Goal: Task Accomplishment & Management: Complete application form

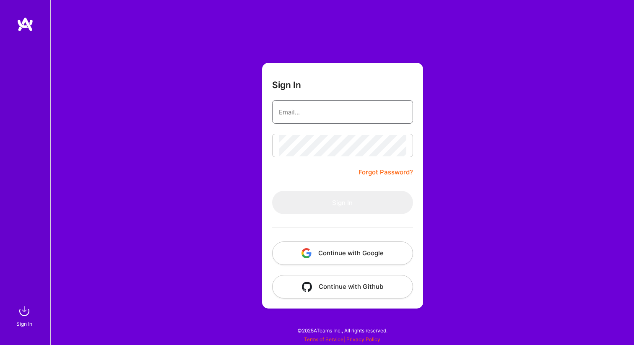
click at [301, 117] on input "email" at bounding box center [342, 111] width 127 height 21
type input "[EMAIL_ADDRESS][DOMAIN_NAME]"
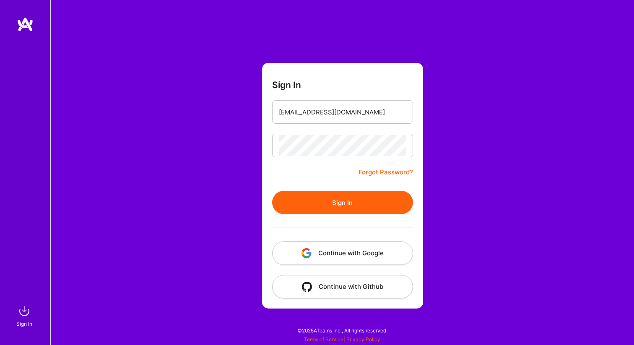
click at [336, 200] on button "Sign In" at bounding box center [342, 202] width 141 height 23
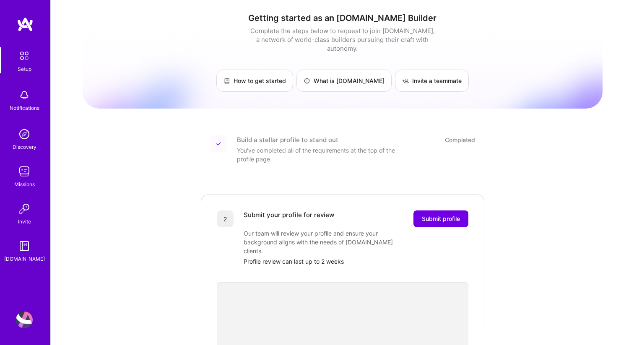
click at [26, 67] on div "Setup" at bounding box center [25, 69] width 14 height 9
click at [24, 57] on img at bounding box center [25, 56] width 18 height 18
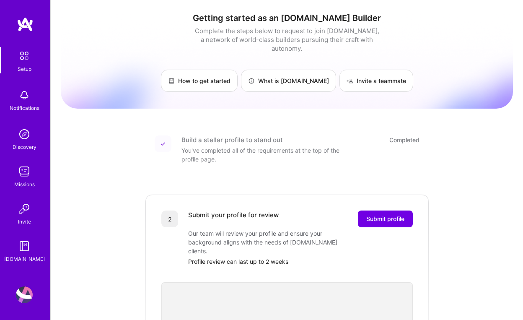
click at [26, 57] on img at bounding box center [25, 56] width 18 height 18
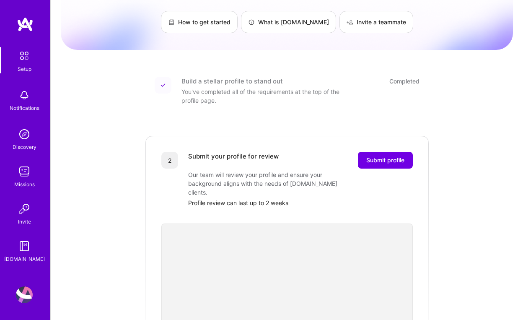
scroll to position [62, 0]
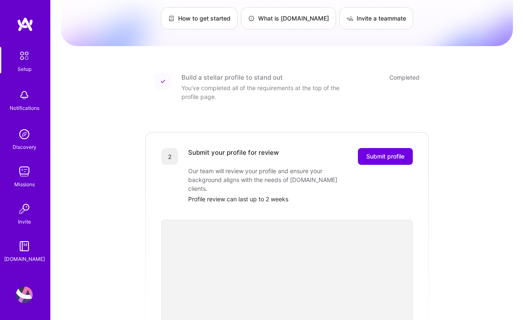
click at [29, 290] on img at bounding box center [24, 294] width 17 height 17
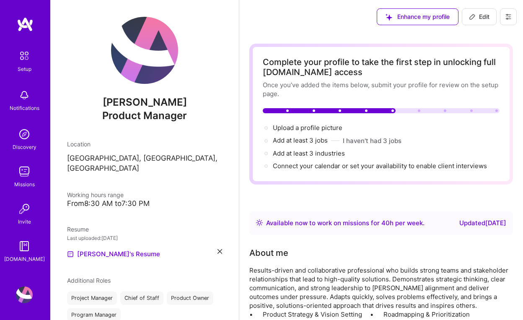
click at [21, 66] on div "Setup" at bounding box center [25, 69] width 14 height 9
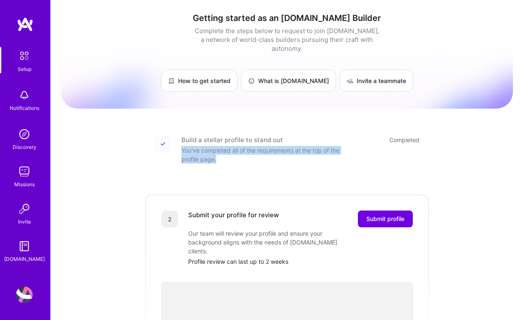
drag, startPoint x: 182, startPoint y: 140, endPoint x: 220, endPoint y: 150, distance: 38.5
click at [220, 150] on div "You've completed all of the requirements at the top of the profile page." at bounding box center [266, 155] width 168 height 18
copy div "You've completed all of the requirements at the top of the profile page."
click at [19, 301] on img at bounding box center [24, 294] width 17 height 17
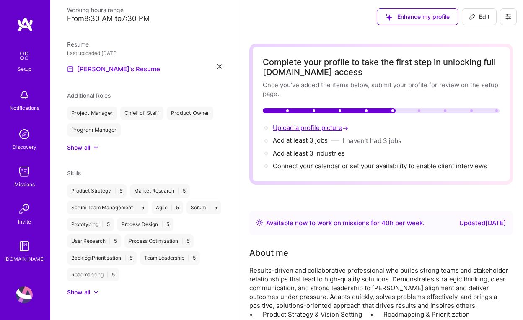
click at [291, 127] on span "Upload a profile picture →" at bounding box center [311, 128] width 77 height 8
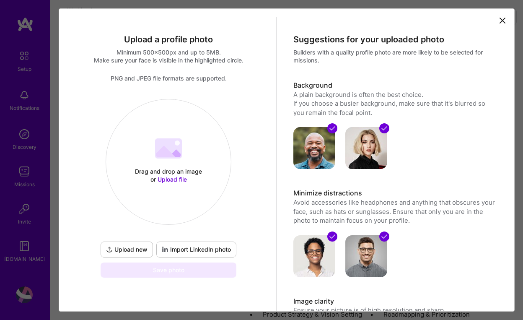
click at [183, 252] on span "Import LinkedIn photo" at bounding box center [196, 249] width 69 height 8
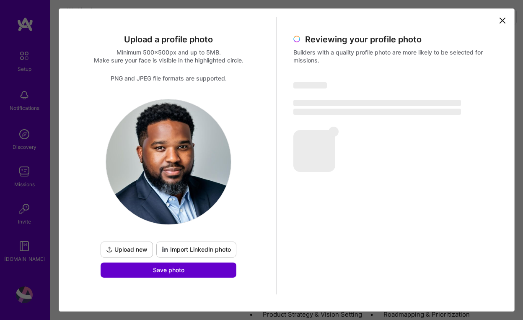
click at [175, 272] on span "Save photo" at bounding box center [168, 270] width 31 height 8
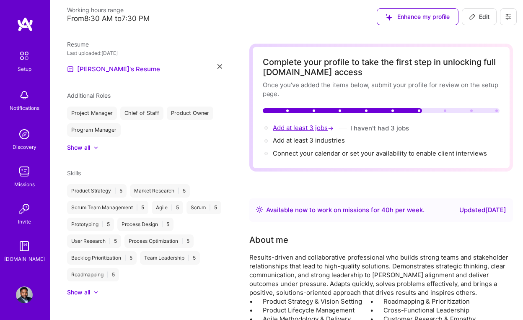
click at [293, 124] on span "Add at least 3 jobs →" at bounding box center [304, 128] width 62 height 8
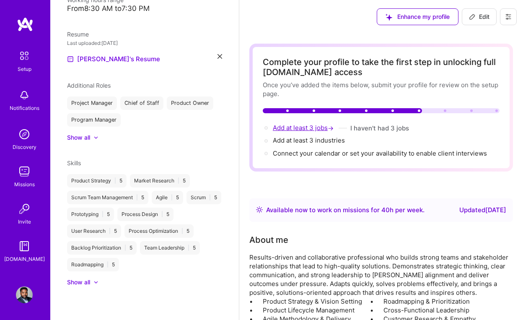
select select "US"
select select "Right Now"
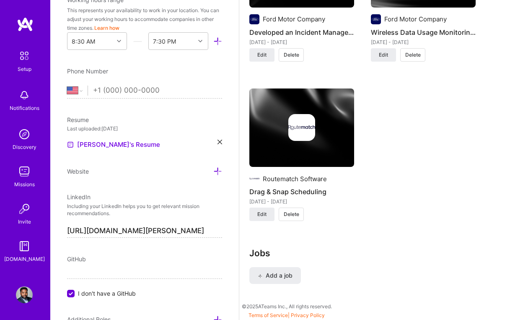
scroll to position [1007, 0]
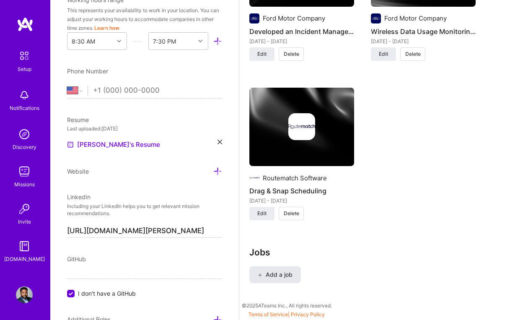
click at [286, 275] on span "Add a job" at bounding box center [275, 274] width 35 height 8
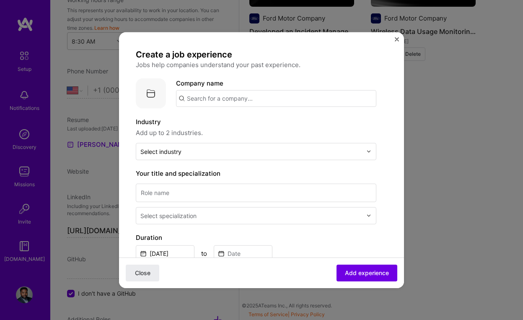
click at [236, 97] on input "text" at bounding box center [276, 98] width 200 height 17
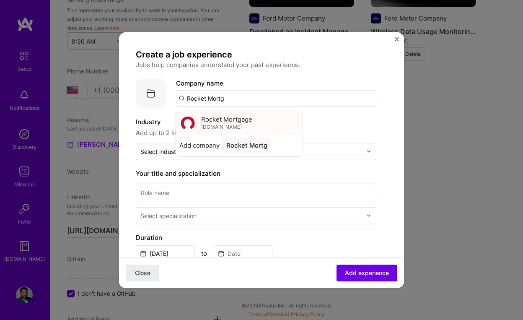
click at [234, 126] on span "[DOMAIN_NAME]" at bounding box center [221, 127] width 41 height 7
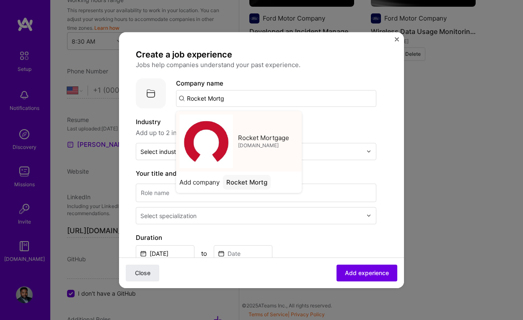
type input "Rocket Mortgage"
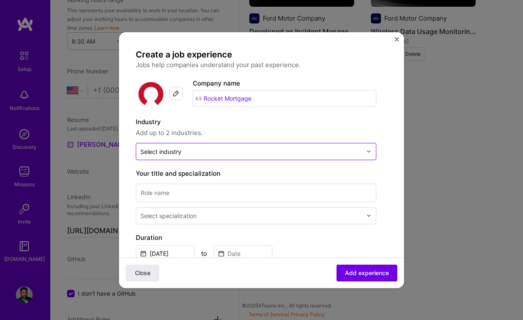
click at [218, 153] on input "text" at bounding box center [251, 151] width 222 height 9
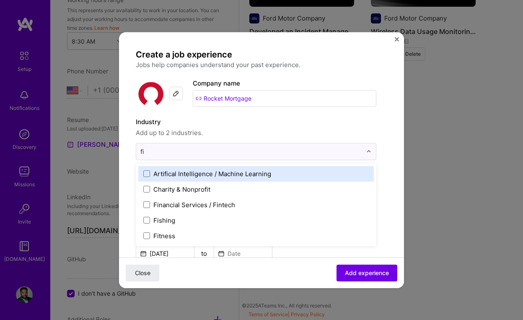
type input "fin"
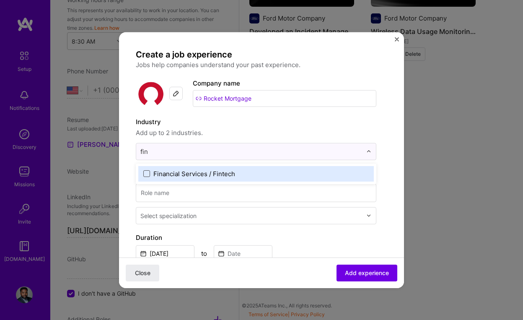
click at [149, 175] on span at bounding box center [146, 173] width 7 height 7
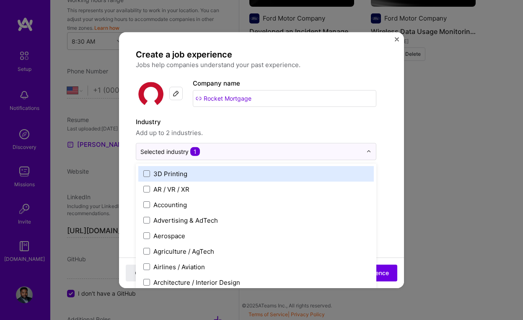
click at [384, 174] on div "Create a job experience Jobs help companies understand your past experience. Co…" at bounding box center [262, 301] width 252 height 505
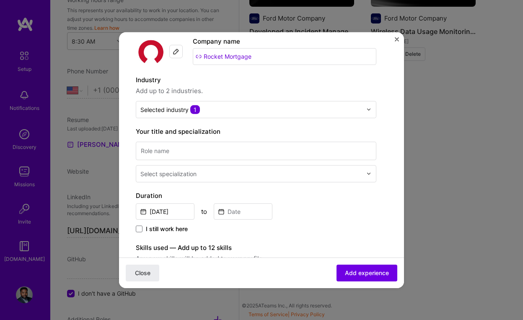
scroll to position [44, 0]
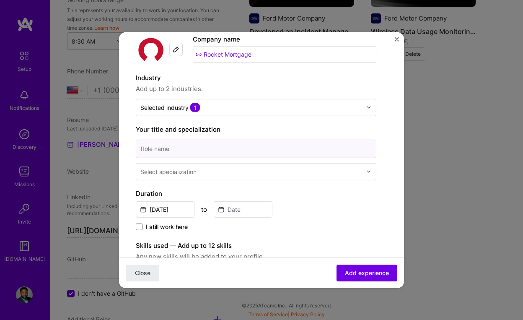
click at [311, 152] on input at bounding box center [256, 148] width 241 height 18
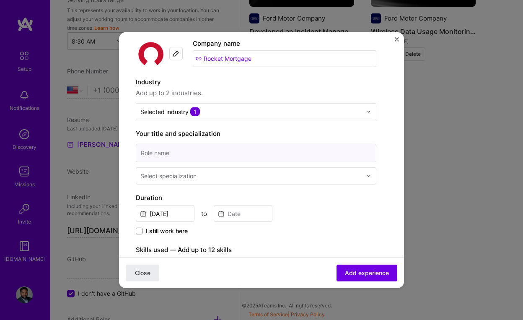
scroll to position [34, 0]
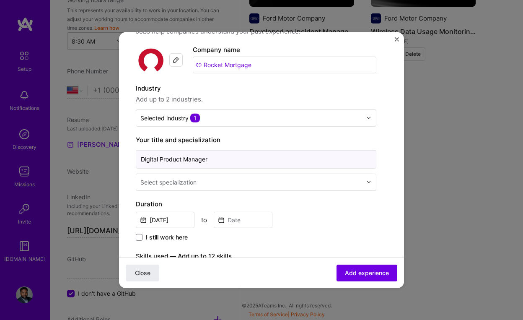
type input "Digital Product Manager"
click at [370, 182] on img at bounding box center [368, 181] width 5 height 5
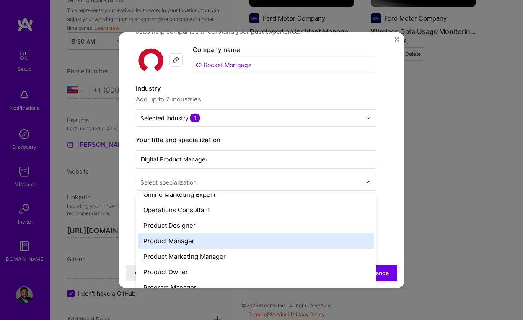
scroll to position [741, 0]
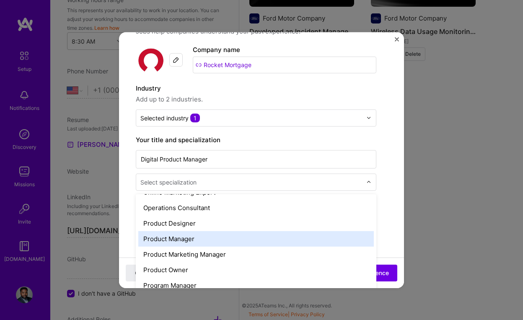
click at [242, 243] on div "Product Manager" at bounding box center [256, 239] width 236 height 16
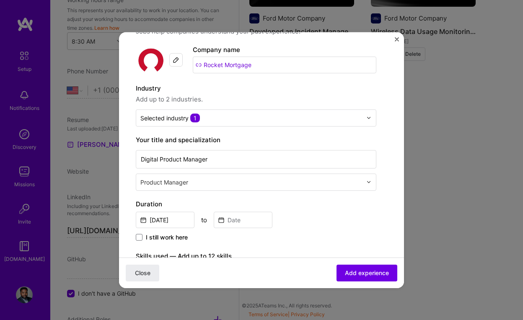
click at [320, 215] on div "[DATE] to" at bounding box center [256, 219] width 241 height 18
click at [172, 219] on input "[DATE]" at bounding box center [165, 219] width 59 height 16
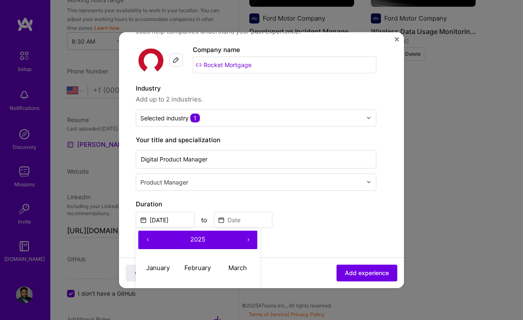
click at [148, 239] on button "‹" at bounding box center [147, 239] width 18 height 18
click at [150, 240] on button "‹" at bounding box center [147, 239] width 18 height 18
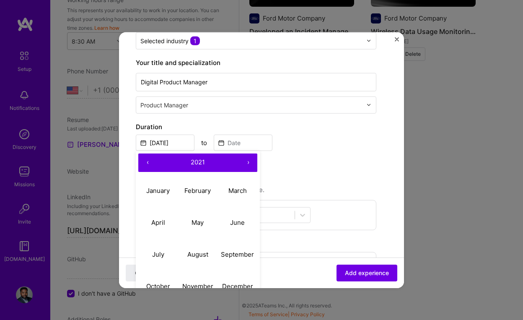
scroll to position [112, 0]
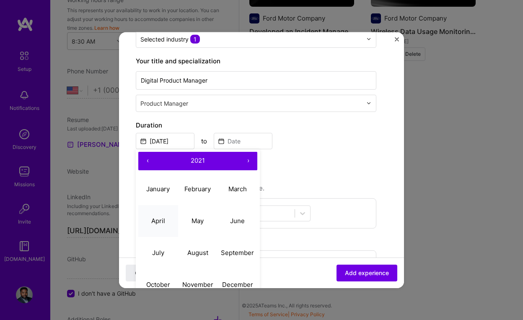
click at [158, 223] on abbr "April" at bounding box center [158, 221] width 14 height 8
type input "[DATE]"
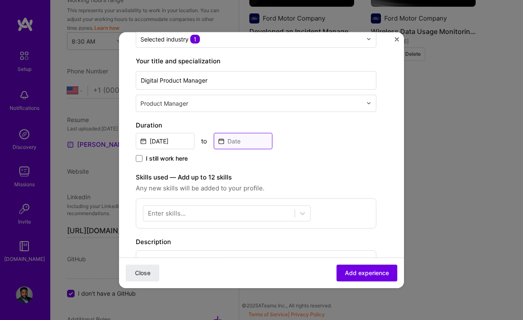
click at [234, 143] on input at bounding box center [243, 140] width 59 height 16
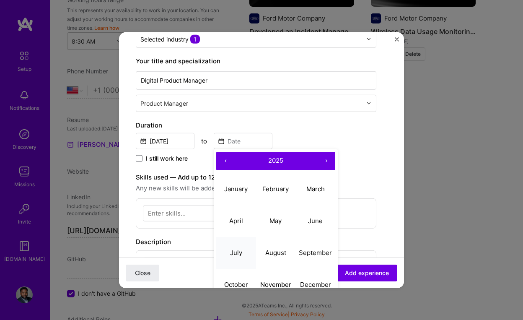
click at [239, 251] on abbr "July" at bounding box center [236, 253] width 12 height 8
type input "[DATE]"
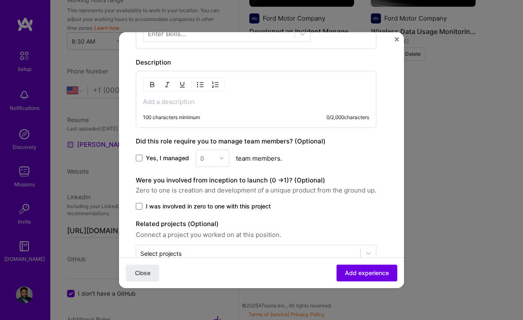
scroll to position [313, 0]
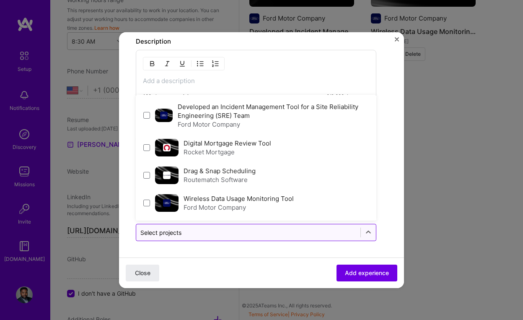
click at [261, 236] on div at bounding box center [248, 232] width 216 height 10
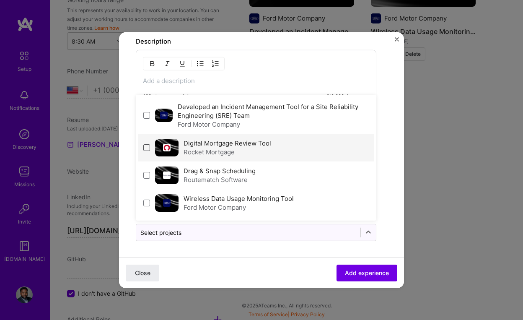
click at [148, 145] on span at bounding box center [146, 147] width 7 height 7
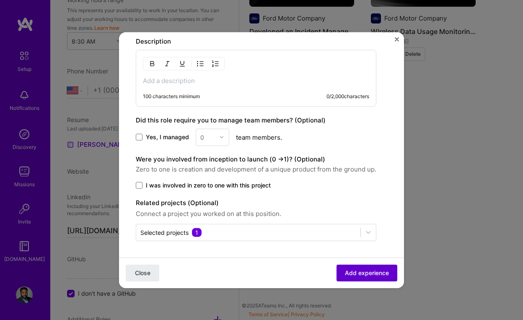
click at [355, 274] on span "Add experience" at bounding box center [367, 273] width 44 height 8
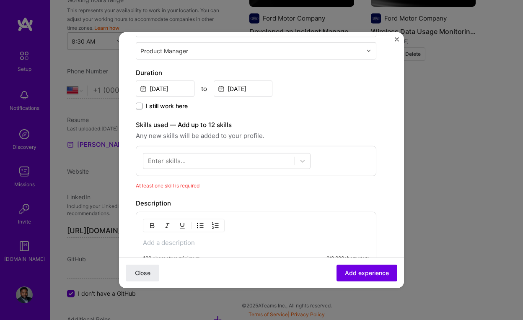
scroll to position [162, 0]
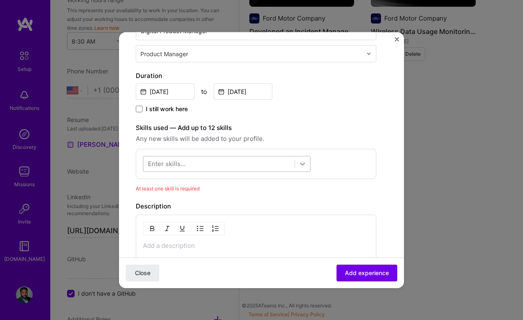
click at [304, 166] on icon at bounding box center [302, 163] width 8 height 8
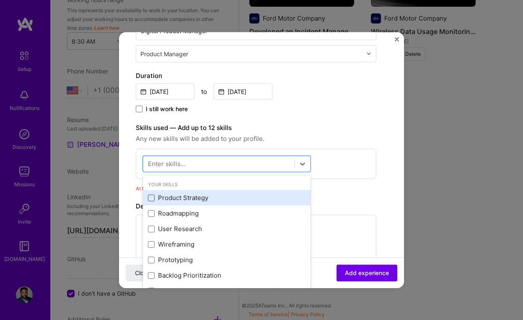
click at [153, 198] on span at bounding box center [151, 198] width 7 height 7
click at [0, 0] on input "checkbox" at bounding box center [0, 0] width 0 height 0
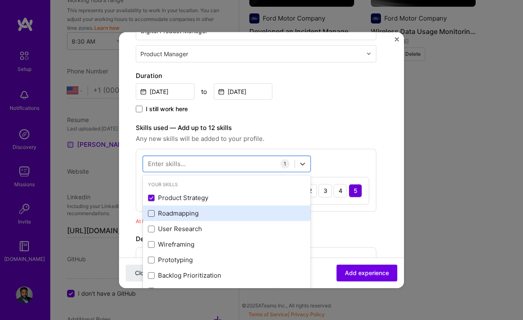
click at [152, 214] on span at bounding box center [151, 213] width 7 height 7
click at [0, 0] on input "checkbox" at bounding box center [0, 0] width 0 height 0
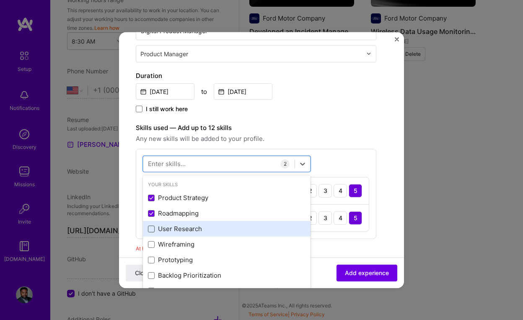
click at [152, 228] on span at bounding box center [151, 229] width 7 height 7
click at [0, 0] on input "checkbox" at bounding box center [0, 0] width 0 height 0
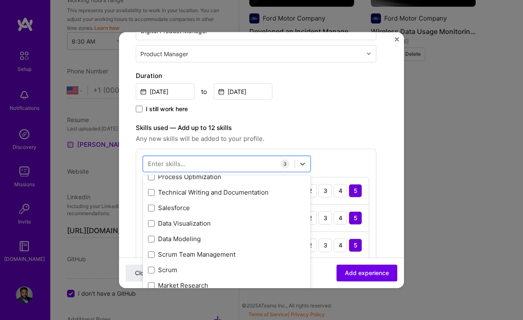
scroll to position [184, 0]
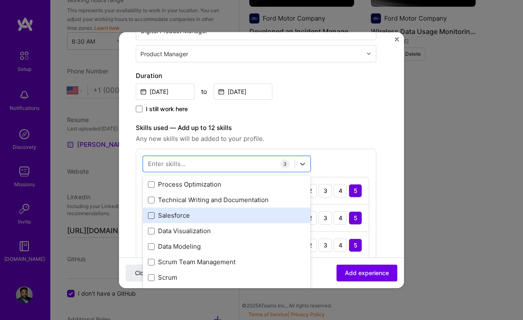
click at [152, 218] on span at bounding box center [151, 215] width 7 height 7
click at [0, 0] on input "checkbox" at bounding box center [0, 0] width 0 height 0
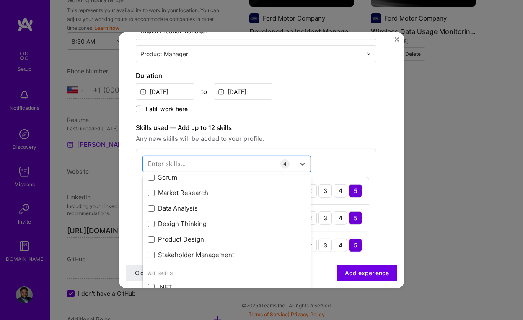
scroll to position [295, 0]
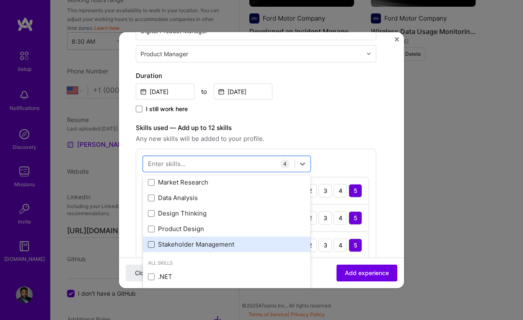
click at [151, 247] on span at bounding box center [151, 244] width 7 height 7
click at [0, 0] on input "checkbox" at bounding box center [0, 0] width 0 height 0
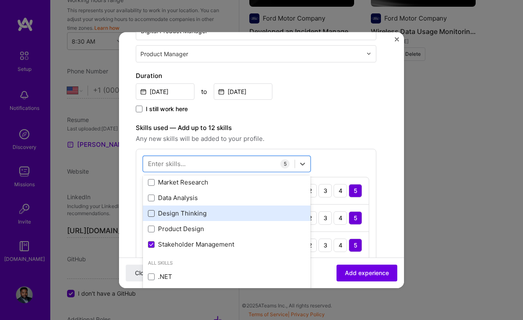
click at [152, 214] on span at bounding box center [151, 213] width 7 height 7
click at [0, 0] on input "checkbox" at bounding box center [0, 0] width 0 height 0
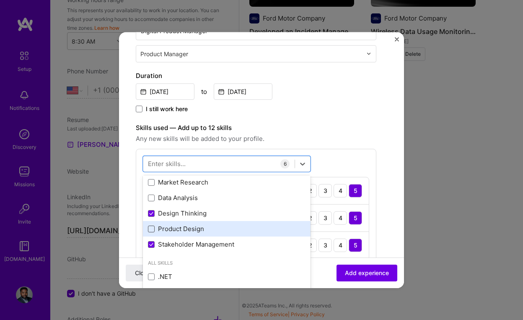
click at [152, 230] on span at bounding box center [151, 229] width 7 height 7
click at [0, 0] on input "checkbox" at bounding box center [0, 0] width 0 height 0
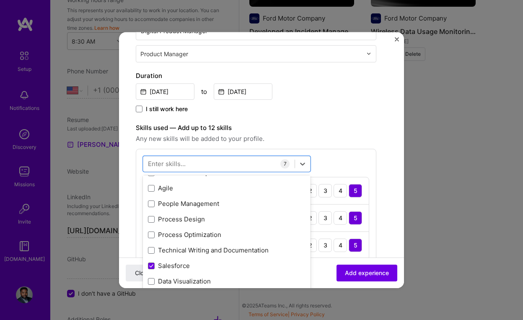
scroll to position [131, 0]
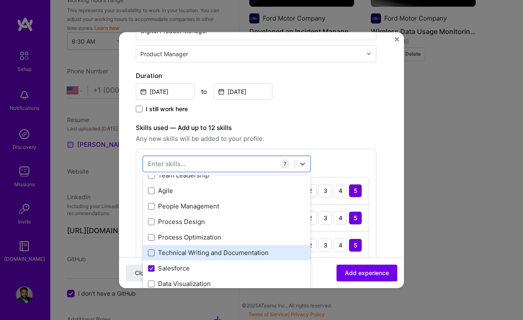
click at [152, 252] on span at bounding box center [151, 252] width 7 height 7
click at [0, 0] on input "checkbox" at bounding box center [0, 0] width 0 height 0
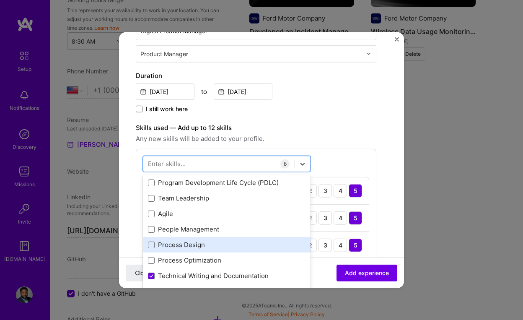
scroll to position [107, 0]
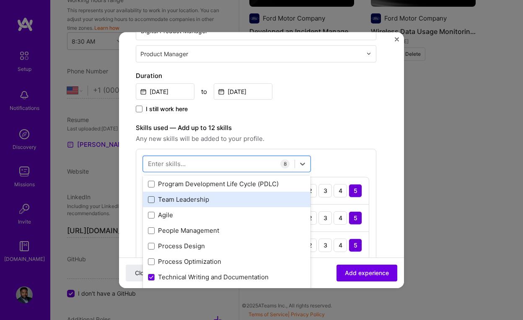
click at [153, 200] on span at bounding box center [151, 199] width 7 height 7
click at [0, 0] on input "checkbox" at bounding box center [0, 0] width 0 height 0
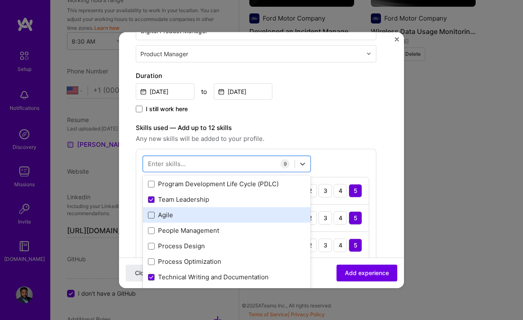
click at [150, 215] on span at bounding box center [151, 215] width 7 height 7
click at [0, 0] on input "checkbox" at bounding box center [0, 0] width 0 height 0
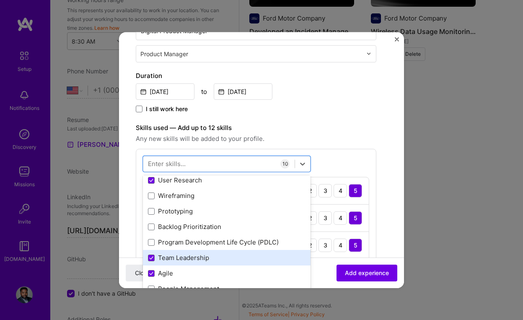
scroll to position [49, 0]
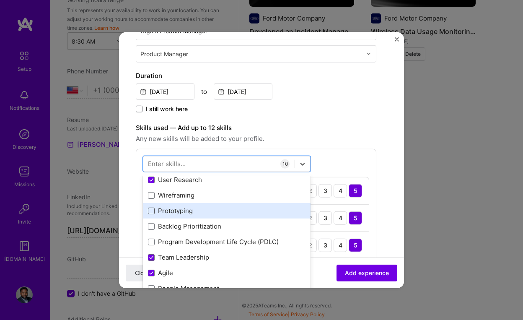
click at [153, 210] on span at bounding box center [151, 210] width 7 height 7
click at [0, 0] on input "checkbox" at bounding box center [0, 0] width 0 height 0
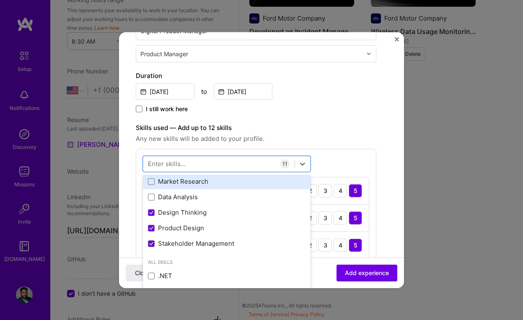
scroll to position [296, 0]
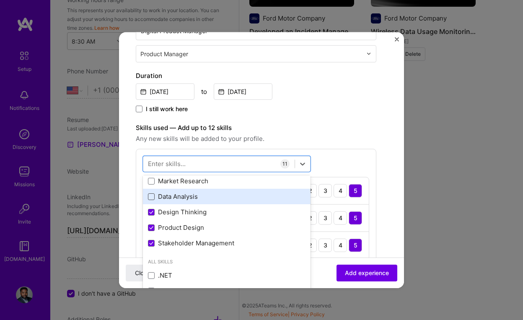
click at [151, 197] on span at bounding box center [151, 196] width 7 height 7
click at [0, 0] on input "checkbox" at bounding box center [0, 0] width 0 height 0
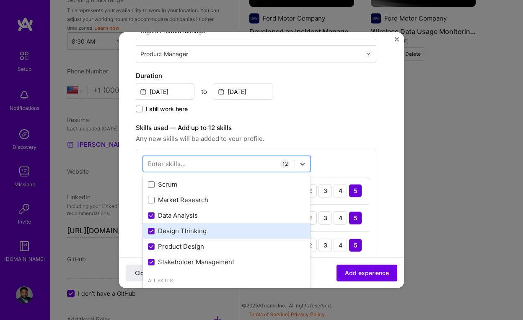
scroll to position [269, 0]
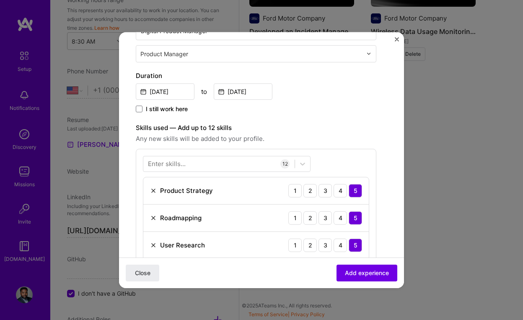
click at [325, 129] on label "Skills used — Add up to 12 skills" at bounding box center [256, 127] width 241 height 10
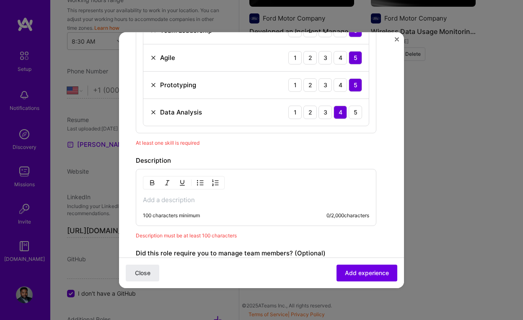
scroll to position [540, 0]
click at [192, 197] on p at bounding box center [256, 199] width 226 height 8
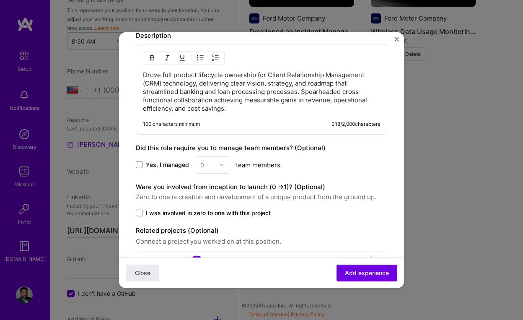
scroll to position [692, 0]
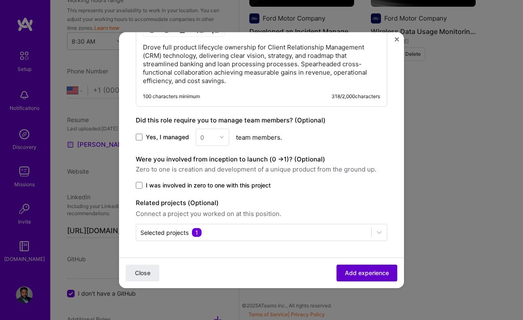
click at [357, 272] on span "Add experience" at bounding box center [367, 273] width 44 height 8
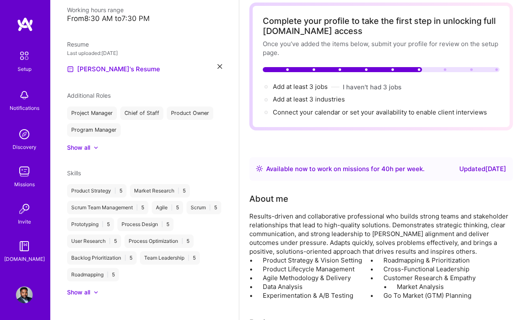
scroll to position [0, 0]
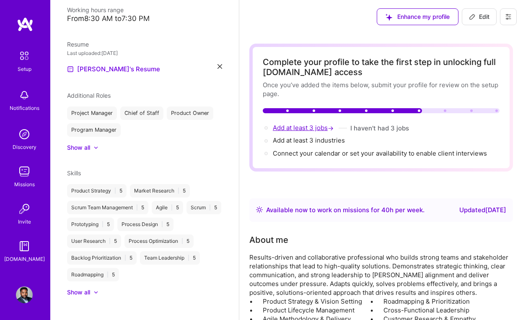
click at [299, 128] on span "Add at least 3 jobs →" at bounding box center [304, 128] width 62 height 8
select select "US"
select select "Right Now"
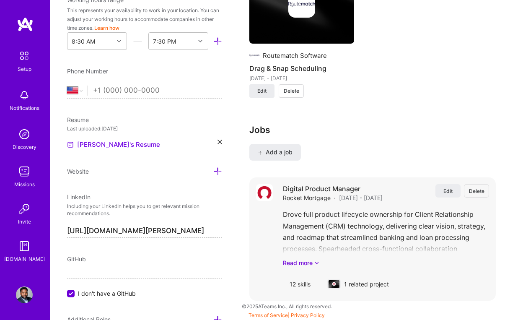
scroll to position [1131, 0]
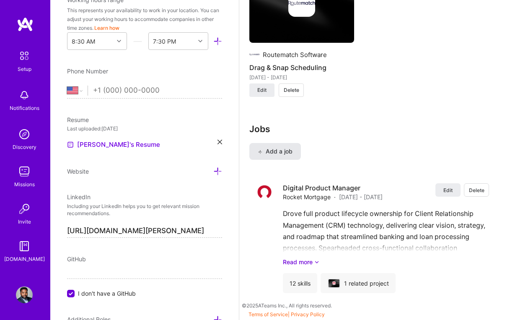
click at [277, 153] on span "Add a job" at bounding box center [275, 151] width 35 height 8
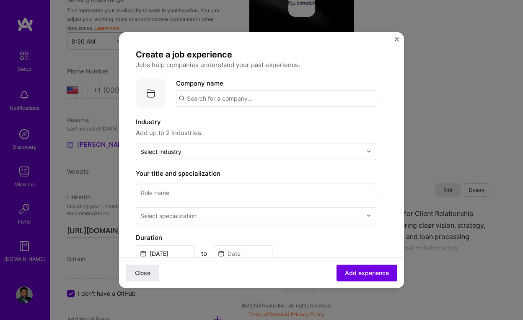
click at [253, 96] on input "text" at bounding box center [276, 98] width 200 height 17
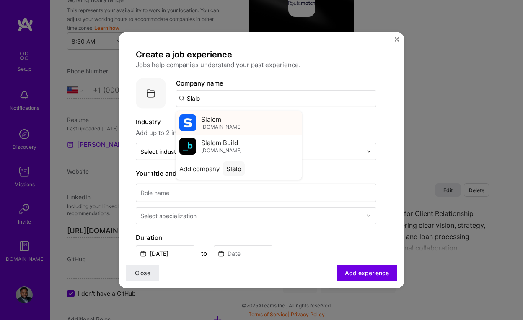
click at [233, 126] on div "Slalom [DOMAIN_NAME]" at bounding box center [239, 122] width 126 height 23
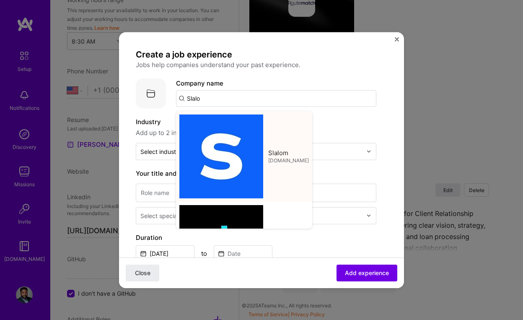
type input "Slalom"
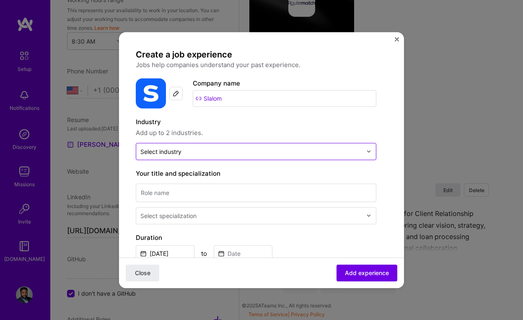
click at [213, 150] on input "text" at bounding box center [251, 151] width 222 height 9
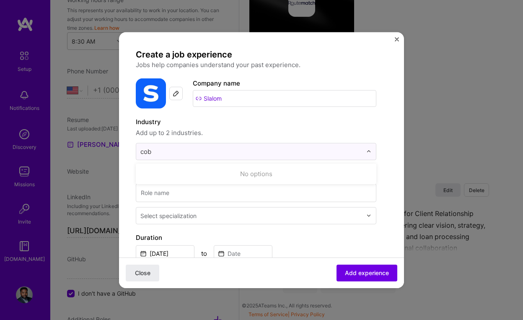
type input "co"
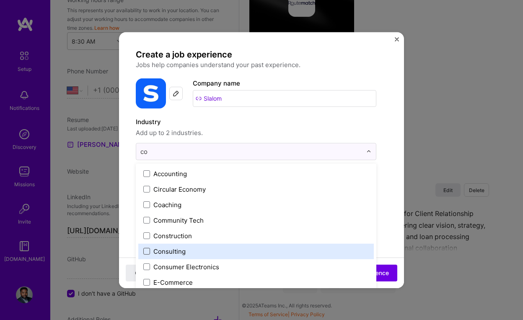
click at [145, 254] on span at bounding box center [146, 251] width 7 height 7
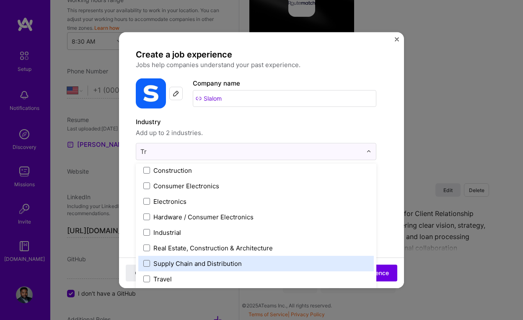
scroll to position [0, 0]
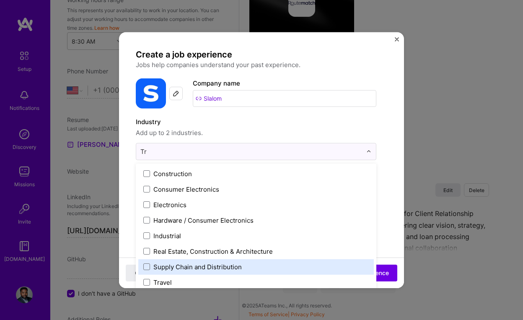
type input "T"
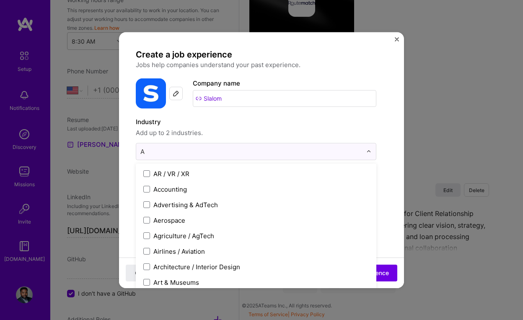
type input "Au"
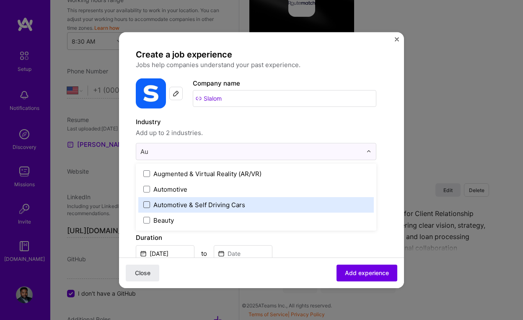
click at [147, 204] on span at bounding box center [146, 204] width 7 height 7
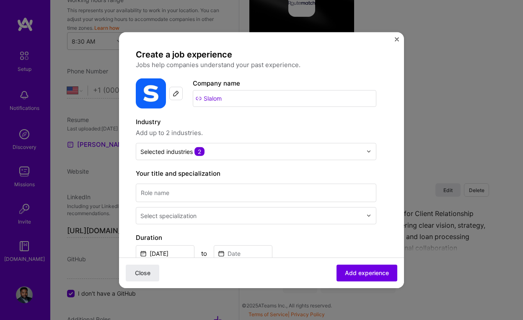
click at [385, 197] on div "Create a job experience Jobs help companies understand your past experience. Co…" at bounding box center [262, 301] width 252 height 505
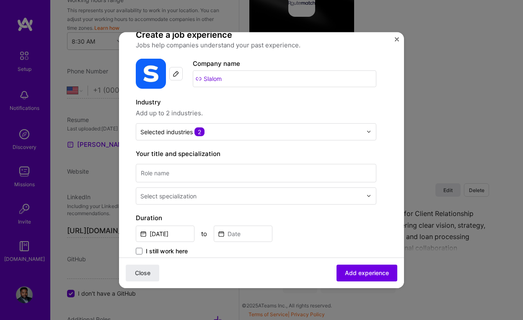
scroll to position [24, 0]
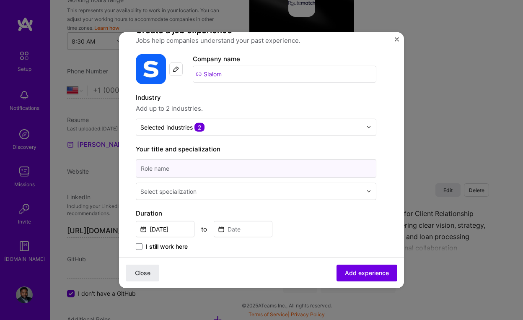
click at [296, 166] on input at bounding box center [256, 168] width 241 height 18
type input "Product Management Consultant"
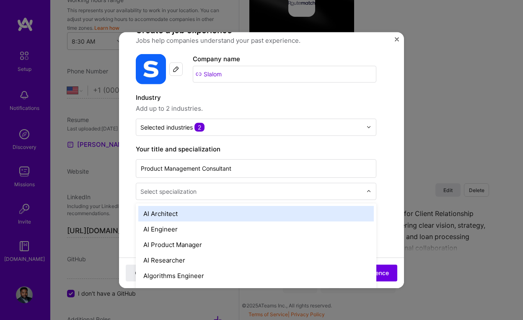
click at [208, 193] on input "text" at bounding box center [251, 191] width 223 height 9
type input "p"
type input "Pr"
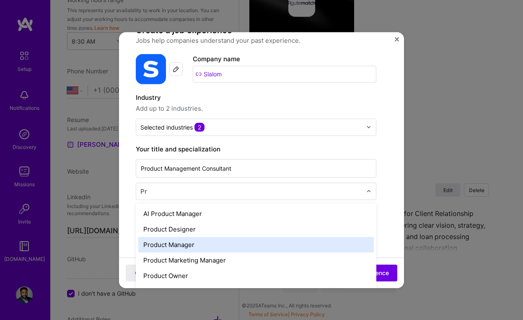
click at [155, 245] on div "Product Manager" at bounding box center [256, 244] width 236 height 16
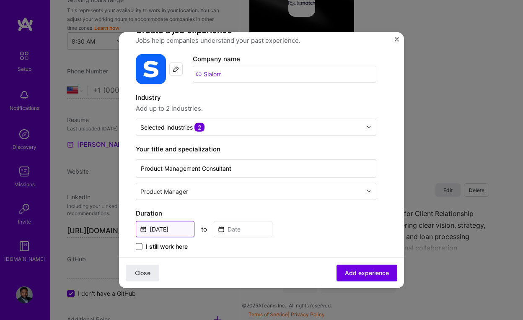
click at [179, 229] on input "[DATE]" at bounding box center [165, 228] width 59 height 16
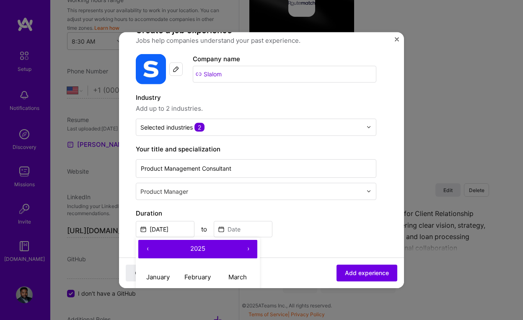
click at [149, 249] on button "‹" at bounding box center [147, 248] width 18 height 18
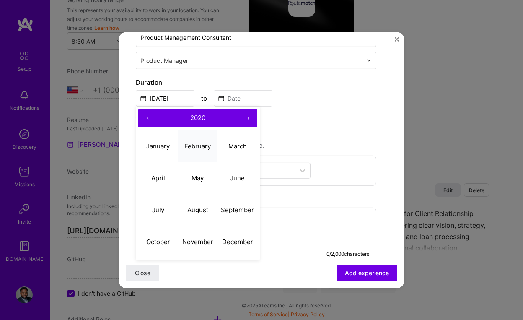
scroll to position [163, 0]
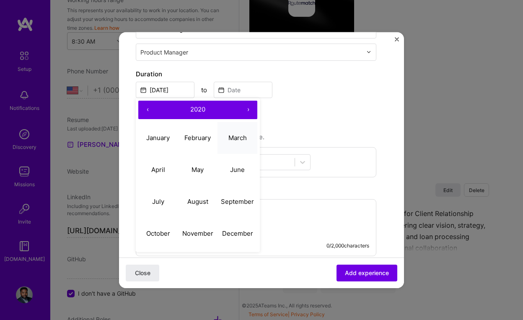
click at [237, 138] on abbr "March" at bounding box center [237, 138] width 18 height 8
type input "[DATE]"
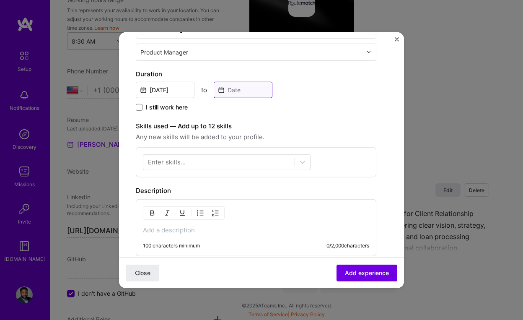
click at [248, 91] on input at bounding box center [243, 89] width 59 height 16
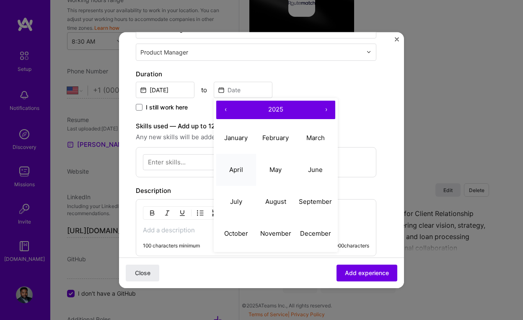
click at [238, 169] on abbr "April" at bounding box center [236, 170] width 14 height 8
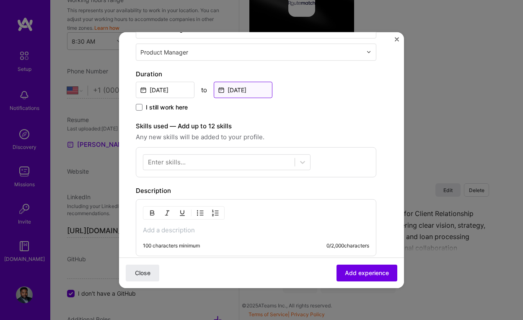
click at [250, 82] on input "[DATE]" at bounding box center [243, 89] width 59 height 16
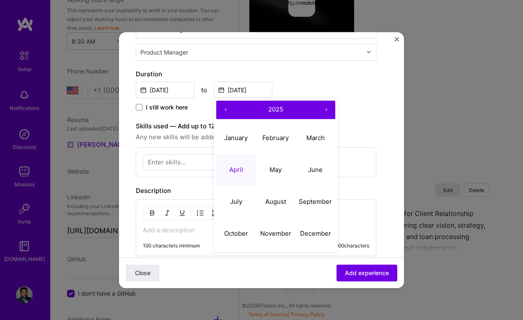
click at [225, 107] on button "‹" at bounding box center [225, 109] width 18 height 18
click at [243, 171] on button "April" at bounding box center [236, 170] width 40 height 32
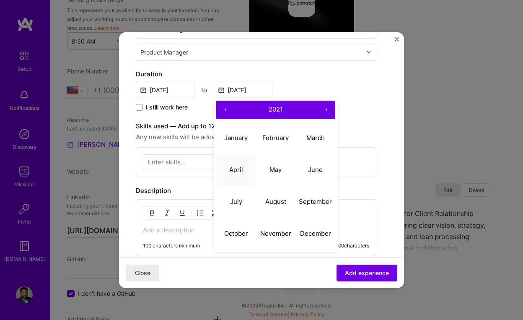
type input "[DATE]"
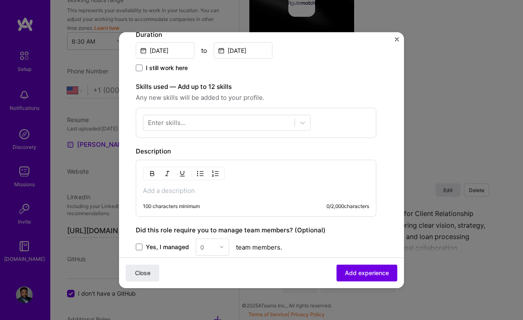
scroll to position [198, 0]
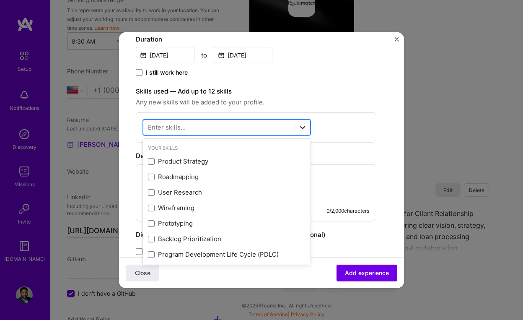
click at [299, 126] on icon at bounding box center [302, 127] width 8 height 8
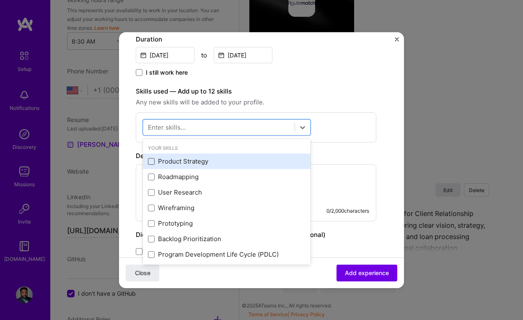
click at [153, 161] on span at bounding box center [151, 161] width 7 height 7
click at [0, 0] on input "checkbox" at bounding box center [0, 0] width 0 height 0
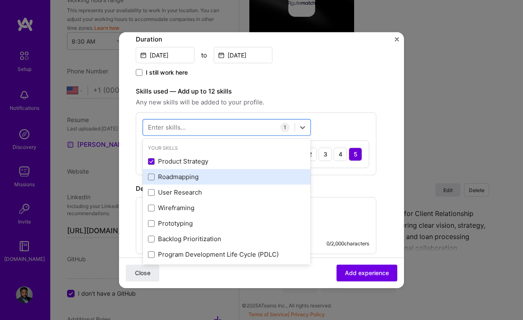
click at [153, 181] on div "Roadmapping" at bounding box center [227, 177] width 168 height 16
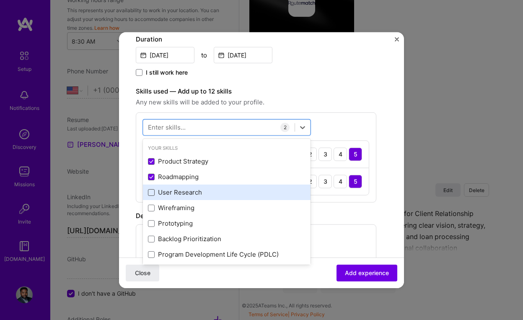
click at [152, 192] on span at bounding box center [151, 192] width 7 height 7
click at [0, 0] on input "checkbox" at bounding box center [0, 0] width 0 height 0
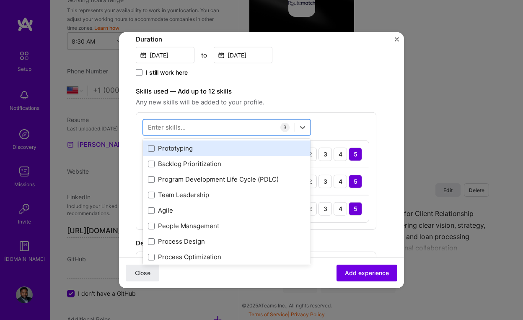
scroll to position [77, 0]
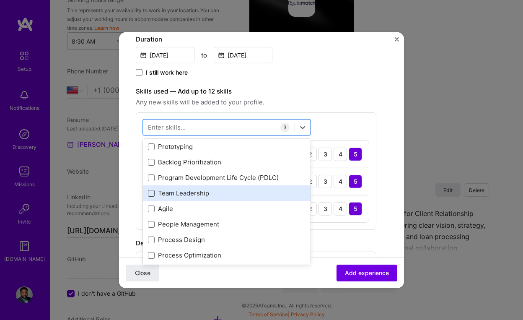
click at [152, 194] on span at bounding box center [151, 193] width 7 height 7
click at [0, 0] on input "checkbox" at bounding box center [0, 0] width 0 height 0
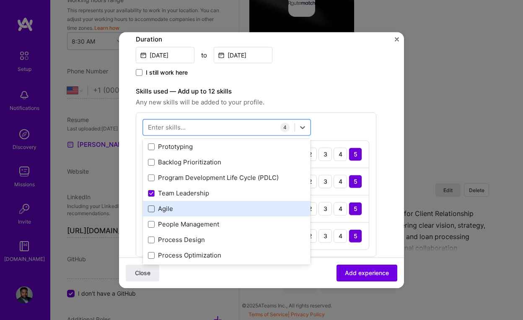
click at [152, 207] on span at bounding box center [151, 208] width 7 height 7
click at [0, 0] on input "checkbox" at bounding box center [0, 0] width 0 height 0
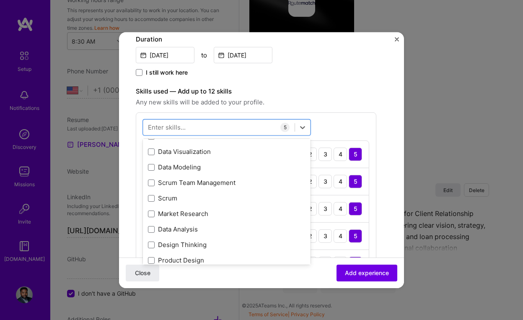
scroll to position [227, 0]
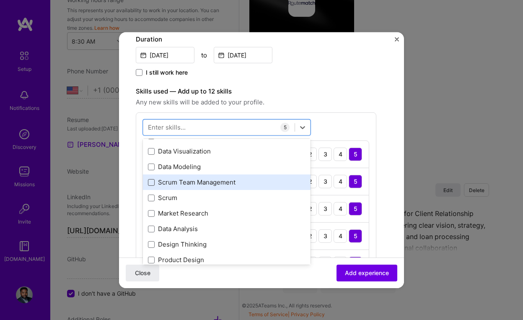
click at [153, 184] on span at bounding box center [151, 182] width 7 height 7
click at [0, 0] on input "checkbox" at bounding box center [0, 0] width 0 height 0
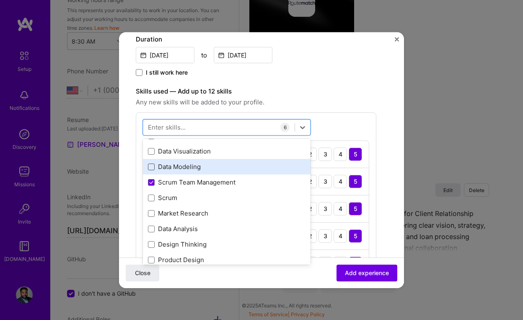
click at [152, 168] on span at bounding box center [151, 166] width 7 height 7
click at [0, 0] on input "checkbox" at bounding box center [0, 0] width 0 height 0
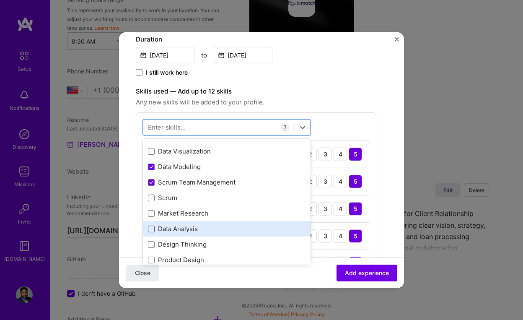
click at [153, 227] on span at bounding box center [151, 229] width 7 height 7
click at [0, 0] on input "checkbox" at bounding box center [0, 0] width 0 height 0
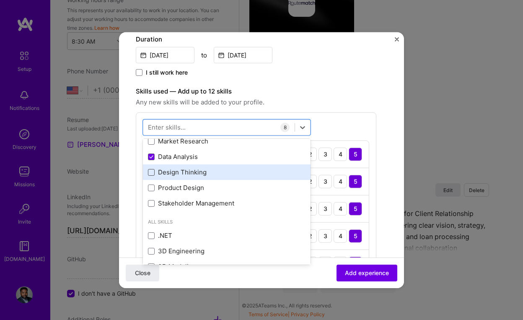
scroll to position [301, 0]
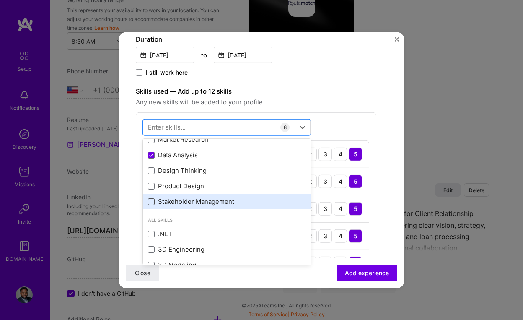
click at [154, 203] on span at bounding box center [151, 201] width 7 height 7
click at [0, 0] on input "checkbox" at bounding box center [0, 0] width 0 height 0
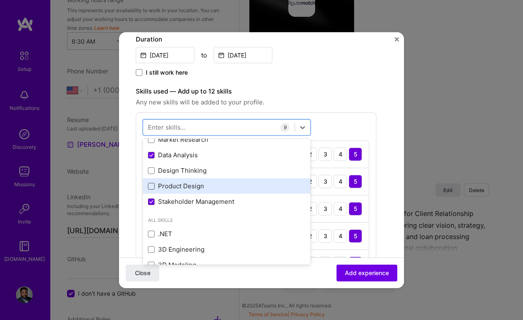
click at [151, 187] on span at bounding box center [151, 186] width 7 height 7
click at [0, 0] on input "checkbox" at bounding box center [0, 0] width 0 height 0
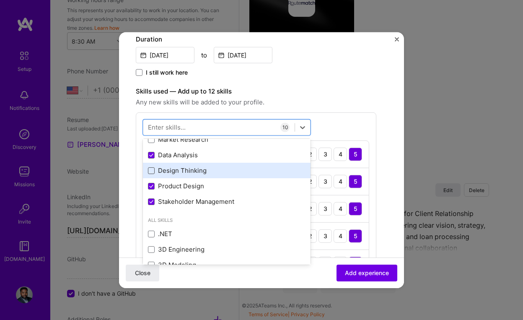
click at [151, 170] on span at bounding box center [151, 170] width 7 height 7
click at [0, 0] on input "checkbox" at bounding box center [0, 0] width 0 height 0
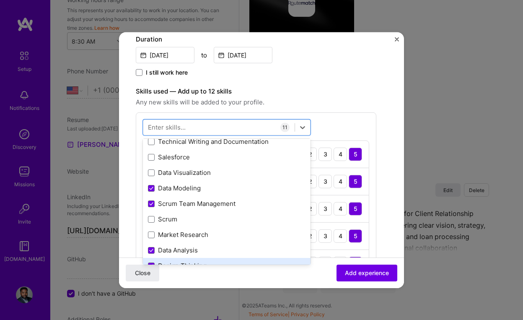
scroll to position [201, 0]
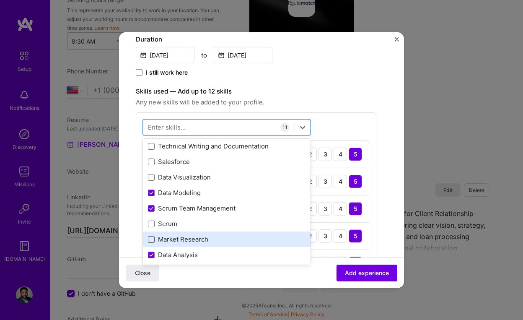
click at [151, 237] on span at bounding box center [151, 239] width 7 height 7
click at [0, 0] on input "checkbox" at bounding box center [0, 0] width 0 height 0
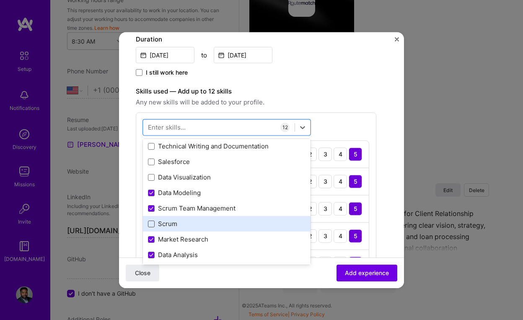
click at [152, 220] on span at bounding box center [151, 223] width 7 height 7
click at [0, 0] on input "checkbox" at bounding box center [0, 0] width 0 height 0
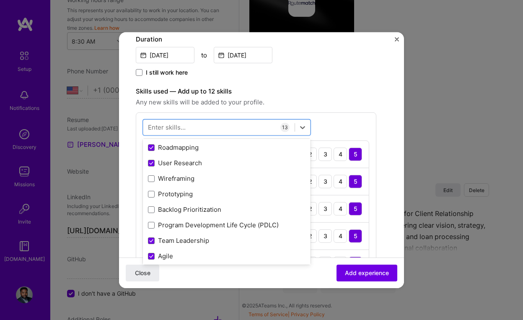
scroll to position [29, 0]
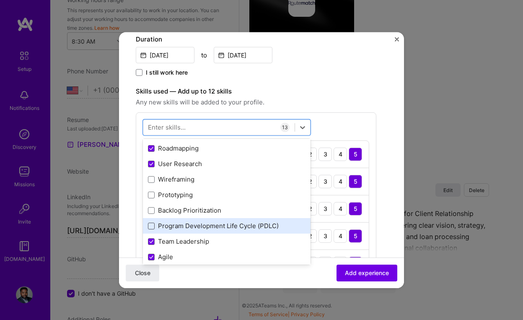
click at [151, 223] on span at bounding box center [151, 226] width 7 height 7
click at [0, 0] on input "checkbox" at bounding box center [0, 0] width 0 height 0
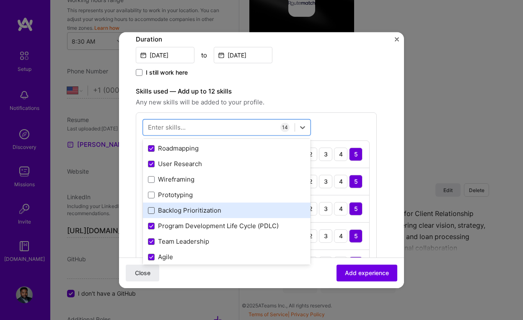
click at [154, 208] on span at bounding box center [151, 210] width 7 height 7
click at [0, 0] on input "checkbox" at bounding box center [0, 0] width 0 height 0
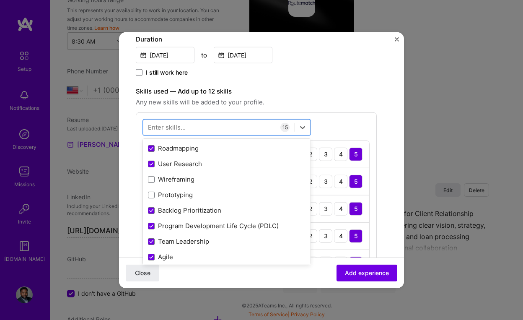
click at [342, 96] on label "Skills used — Add up to 12 skills" at bounding box center [256, 91] width 241 height 10
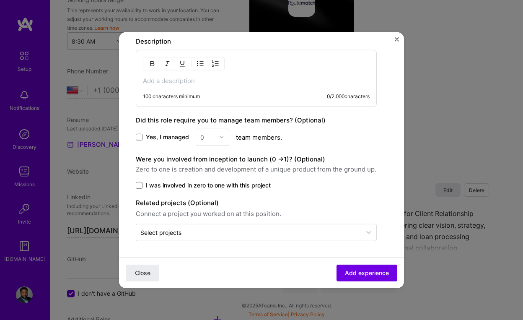
scroll to position [725, 0]
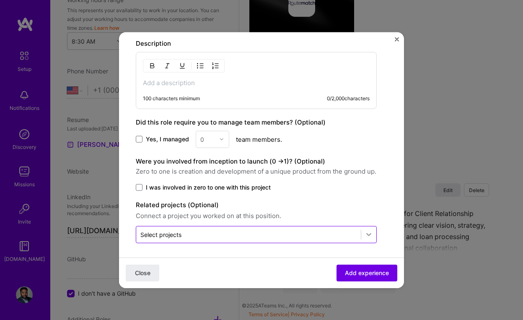
click at [366, 235] on icon at bounding box center [369, 234] width 8 height 8
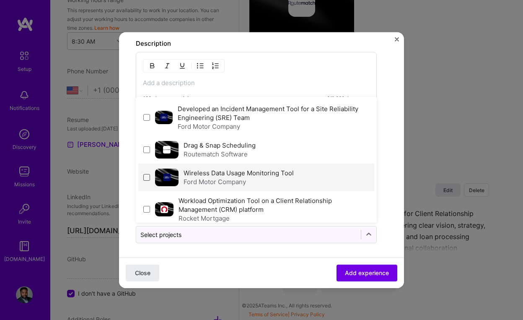
click at [147, 177] on span at bounding box center [146, 177] width 7 height 7
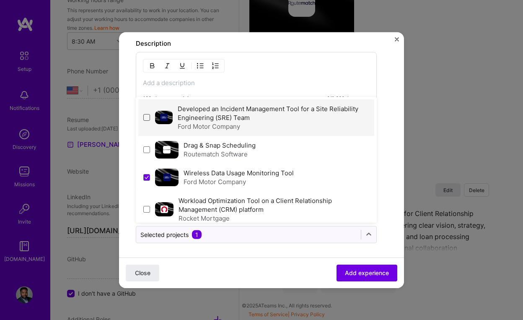
click at [146, 117] on span at bounding box center [146, 117] width 7 height 7
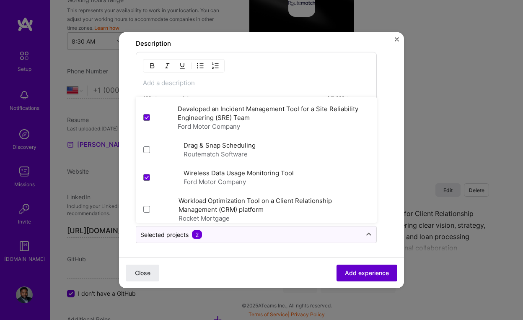
click at [358, 273] on span "Add experience" at bounding box center [367, 273] width 44 height 8
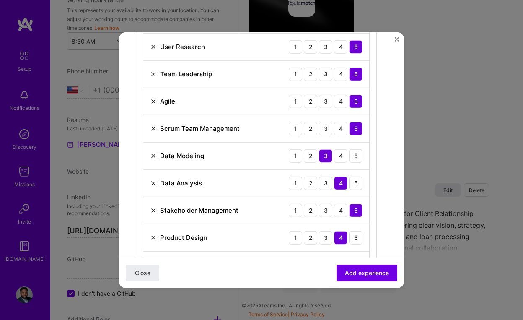
scroll to position [365, 0]
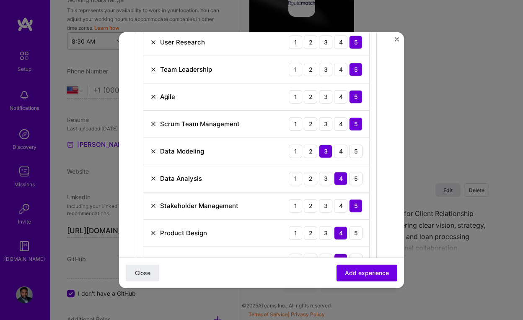
click at [152, 154] on img at bounding box center [153, 151] width 7 height 7
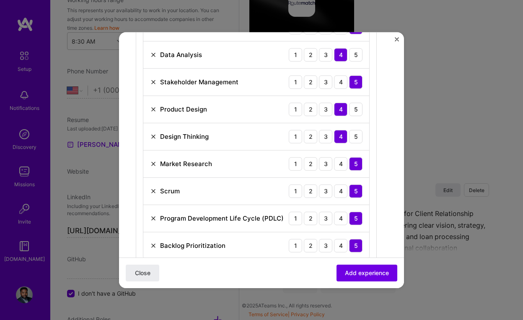
scroll to position [463, 0]
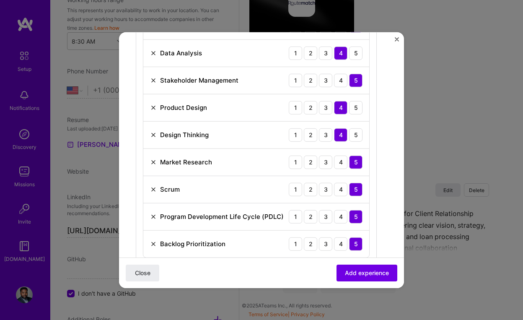
click at [153, 189] on img at bounding box center [153, 189] width 7 height 7
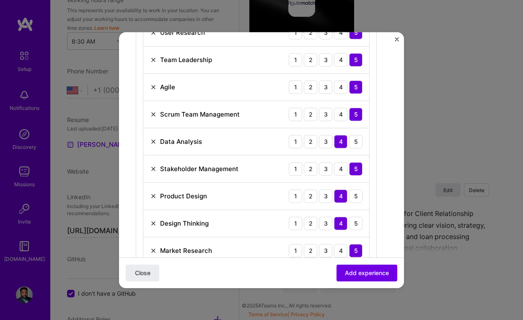
scroll to position [391, 0]
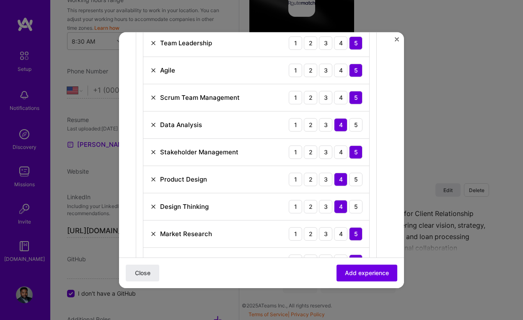
click at [154, 208] on img at bounding box center [153, 206] width 7 height 7
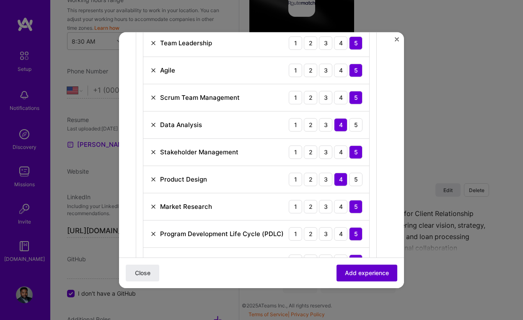
click at [367, 276] on span "Add experience" at bounding box center [367, 273] width 44 height 8
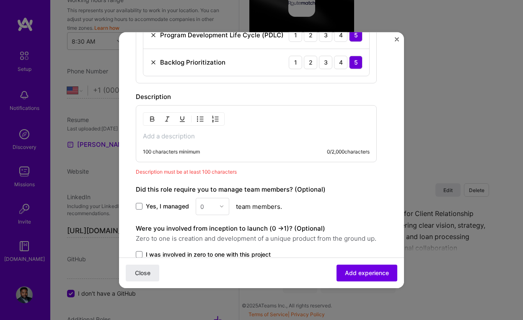
scroll to position [584, 0]
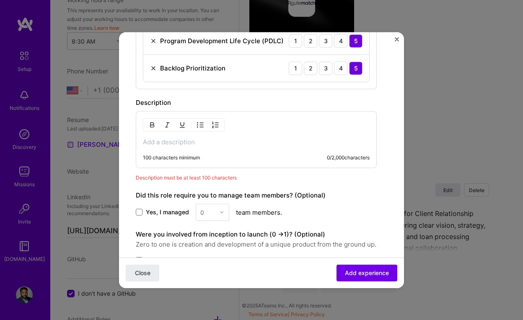
click at [159, 136] on div "100 characters minimum 0 / 2,000 characters" at bounding box center [256, 139] width 241 height 57
click at [158, 142] on p at bounding box center [256, 141] width 227 height 8
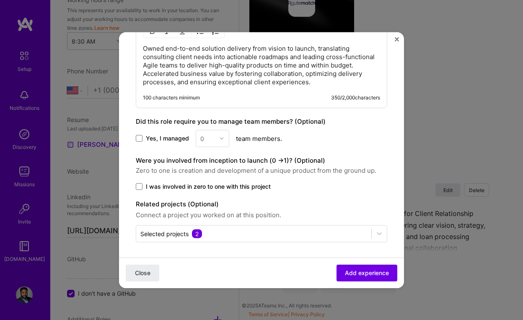
scroll to position [679, 0]
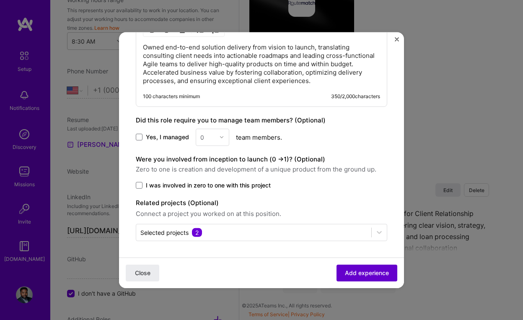
click at [375, 273] on span "Add experience" at bounding box center [367, 273] width 44 height 8
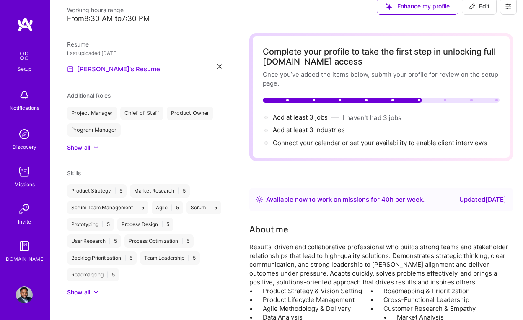
scroll to position [3, 0]
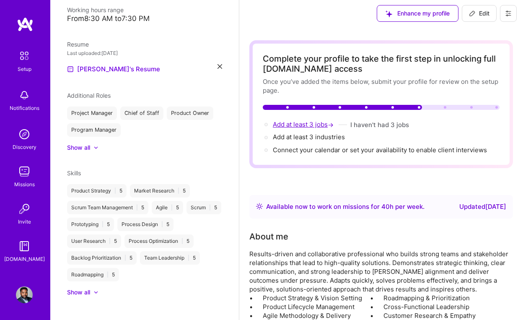
click at [301, 122] on span "Add at least 3 jobs →" at bounding box center [304, 124] width 62 height 8
select select "US"
select select "Right Now"
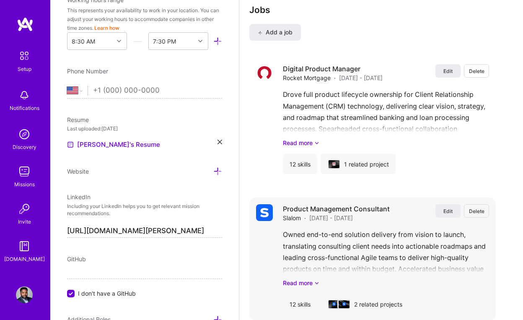
scroll to position [1254, 0]
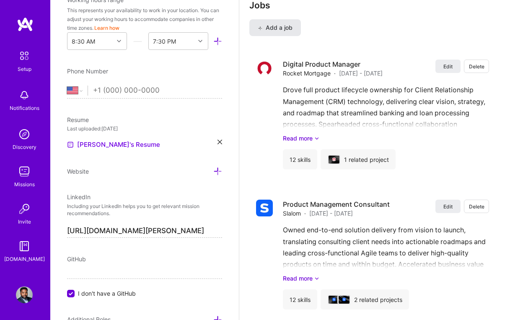
click at [286, 30] on span "Add a job" at bounding box center [275, 27] width 35 height 8
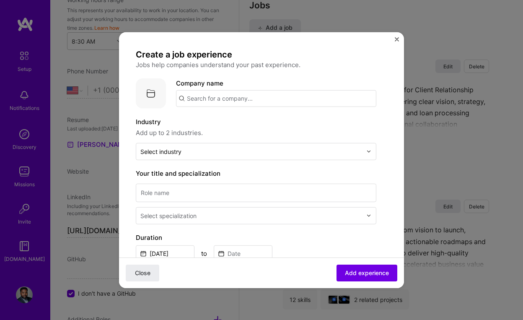
click at [243, 99] on input "text" at bounding box center [276, 98] width 200 height 17
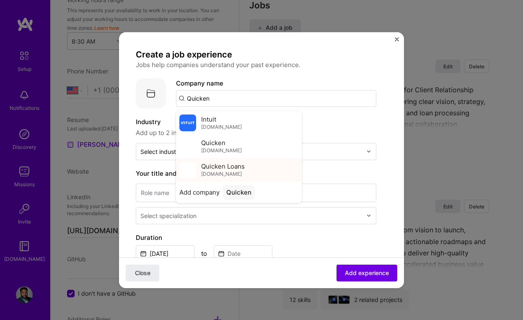
click at [228, 168] on span "Quicken Loans" at bounding box center [223, 166] width 44 height 9
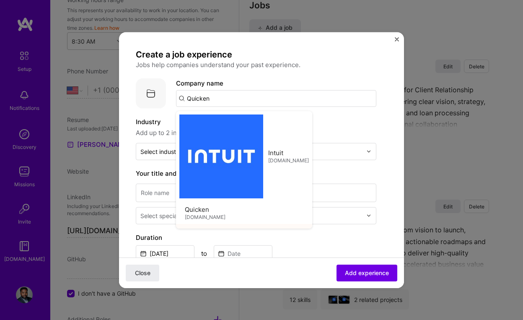
type input "Quicken Loans"
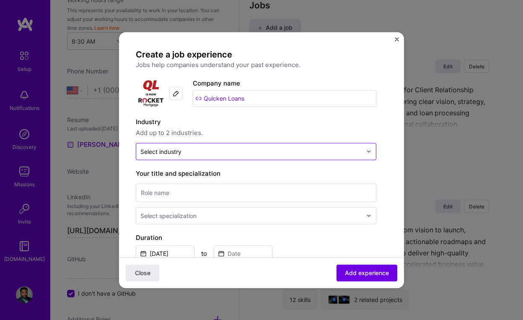
click at [256, 152] on input "text" at bounding box center [251, 151] width 222 height 9
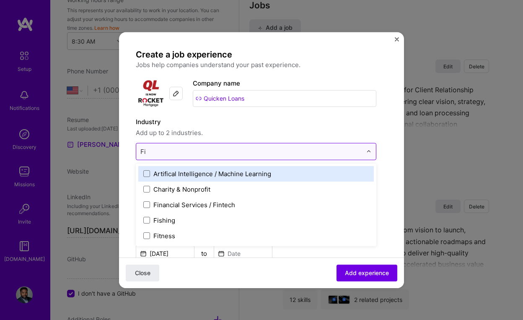
type input "Fin"
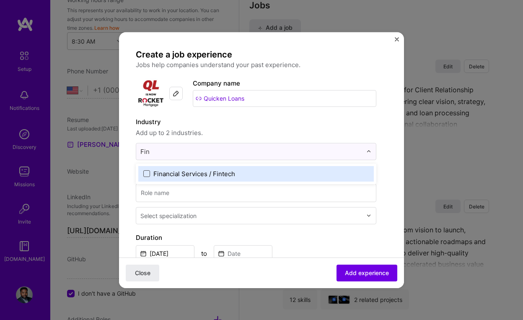
click at [147, 171] on span at bounding box center [146, 173] width 7 height 7
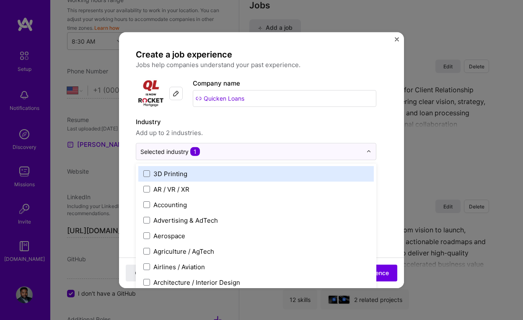
click at [388, 164] on form "Create a job experience Jobs help companies understand your past experience. Co…" at bounding box center [261, 325] width 285 height 552
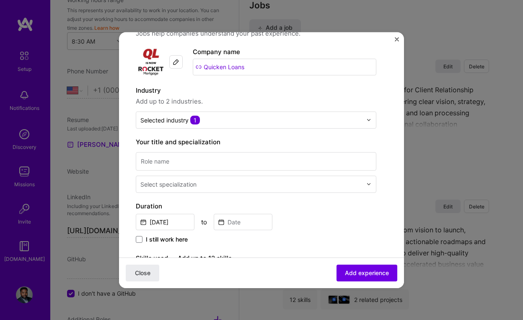
scroll to position [36, 0]
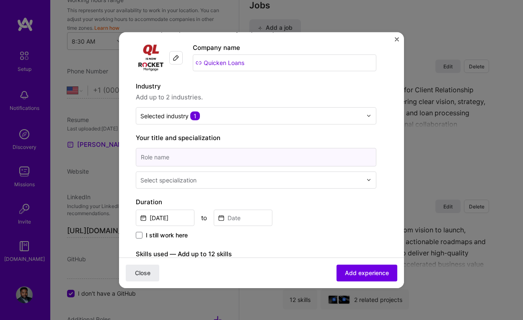
click at [333, 160] on input at bounding box center [256, 157] width 241 height 18
type input "Product Owner"
click at [277, 184] on input "text" at bounding box center [251, 179] width 223 height 9
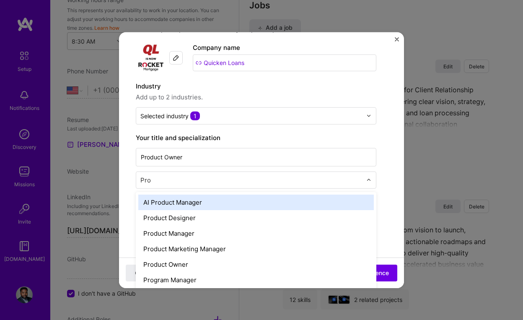
type input "Prod"
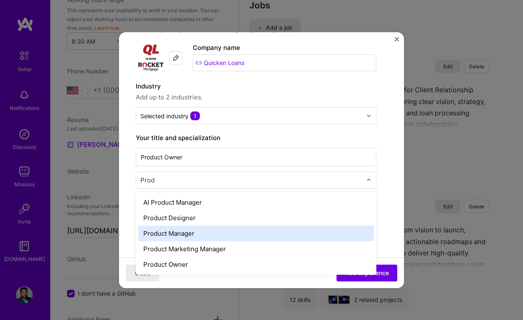
click at [171, 233] on div "Product Manager" at bounding box center [256, 233] width 236 height 16
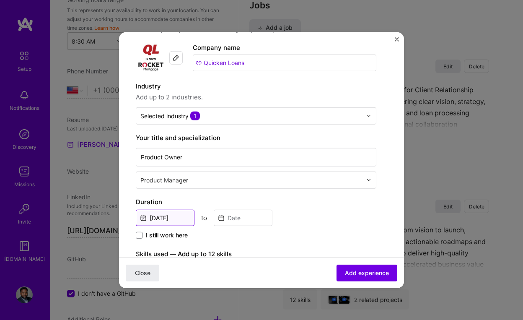
click at [184, 218] on input "[DATE]" at bounding box center [165, 217] width 59 height 16
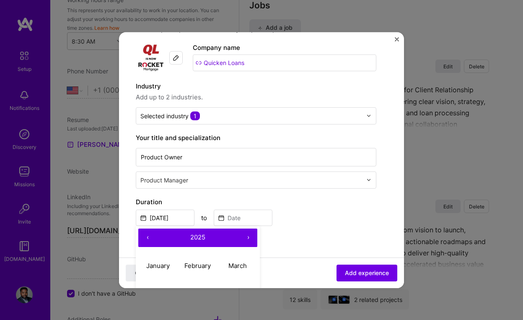
click at [148, 239] on button "‹" at bounding box center [147, 237] width 18 height 18
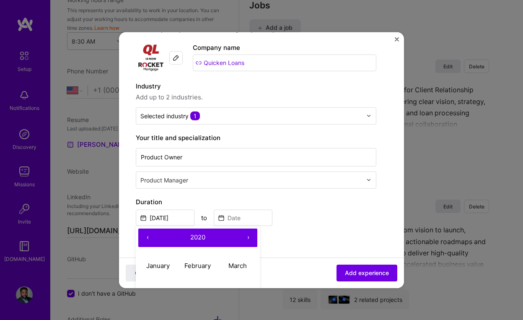
click at [148, 239] on button "‹" at bounding box center [147, 237] width 18 height 18
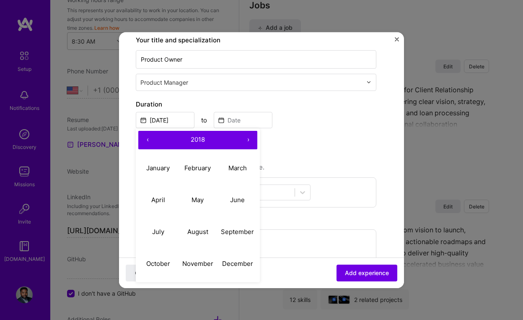
scroll to position [139, 0]
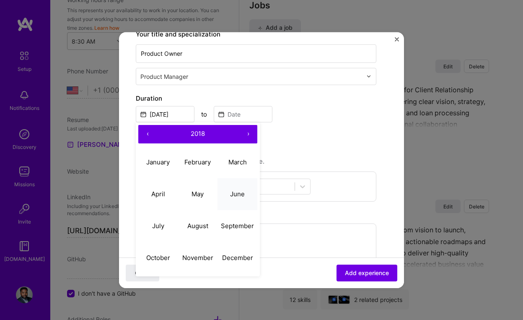
click at [234, 195] on abbr "June" at bounding box center [237, 194] width 15 height 8
type input "[DATE]"
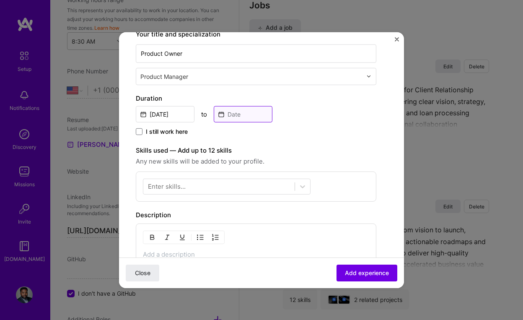
click at [249, 115] on input at bounding box center [243, 114] width 59 height 16
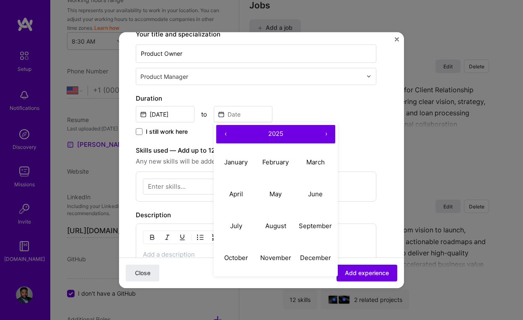
click at [227, 135] on button "‹" at bounding box center [225, 133] width 18 height 18
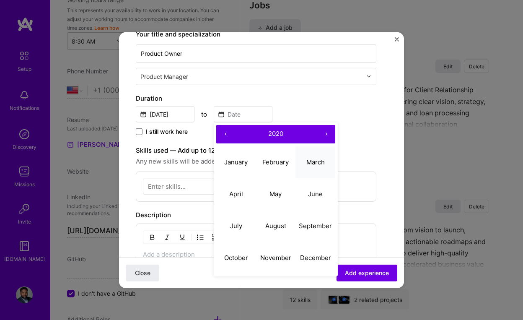
click at [316, 163] on abbr "March" at bounding box center [315, 162] width 18 height 8
type input "[DATE]"
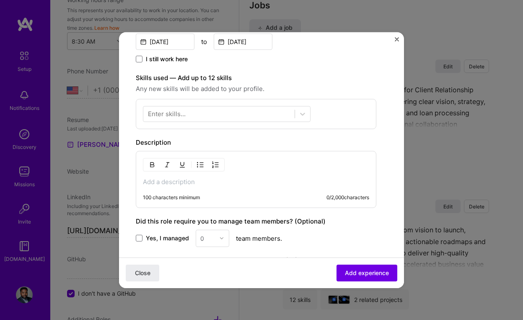
scroll to position [213, 0]
click at [171, 181] on p at bounding box center [256, 180] width 226 height 8
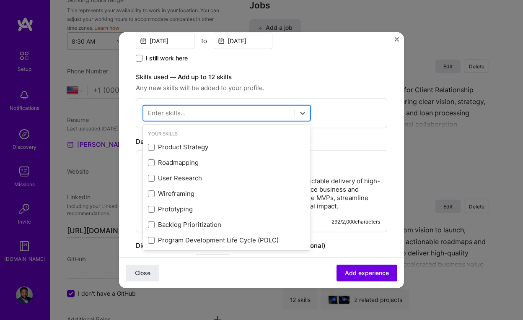
click at [254, 114] on div at bounding box center [218, 113] width 151 height 14
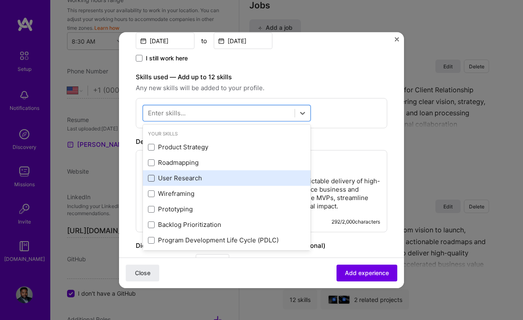
click at [151, 177] on span at bounding box center [151, 178] width 7 height 7
click at [0, 0] on input "checkbox" at bounding box center [0, 0] width 0 height 0
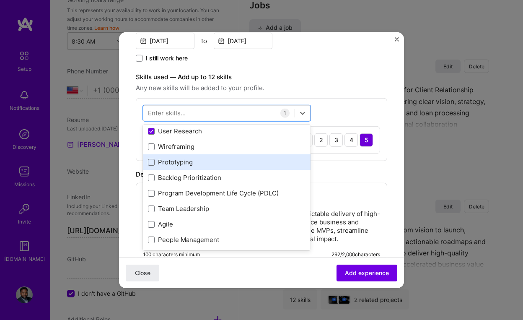
scroll to position [47, 0]
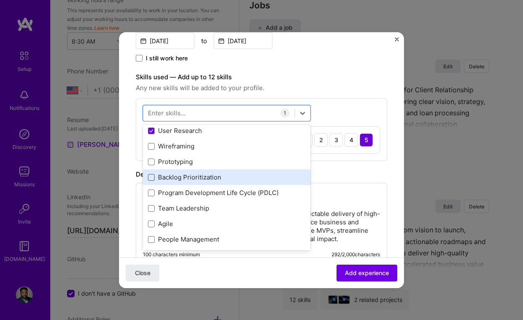
click at [154, 179] on span at bounding box center [151, 177] width 7 height 7
click at [0, 0] on input "checkbox" at bounding box center [0, 0] width 0 height 0
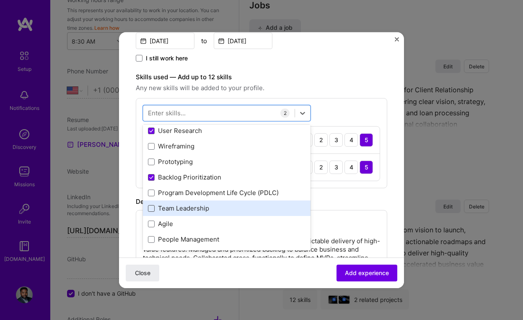
click at [153, 207] on span at bounding box center [151, 208] width 7 height 7
click at [0, 0] on input "checkbox" at bounding box center [0, 0] width 0 height 0
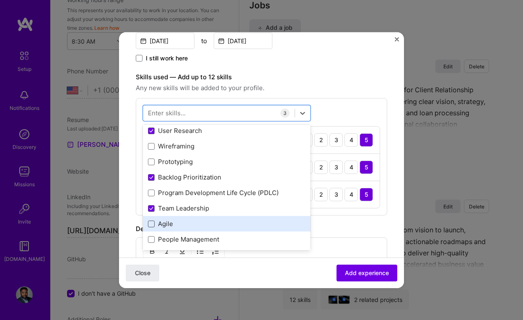
click at [151, 222] on span at bounding box center [151, 223] width 7 height 7
click at [0, 0] on input "checkbox" at bounding box center [0, 0] width 0 height 0
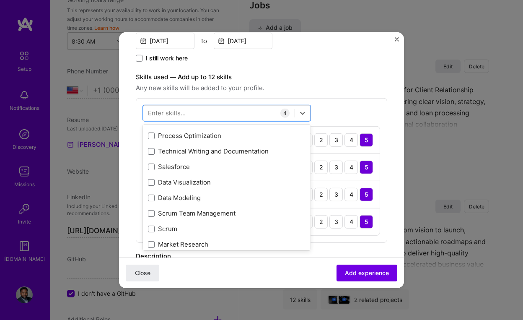
scroll to position [188, 0]
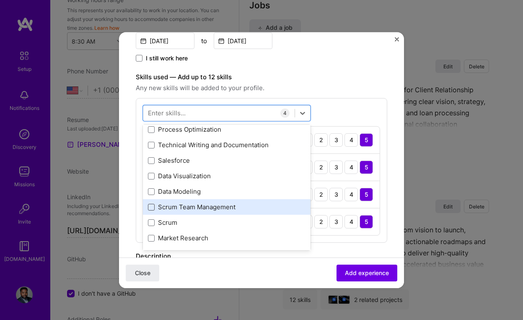
click at [153, 207] on span at bounding box center [151, 207] width 7 height 7
click at [0, 0] on input "checkbox" at bounding box center [0, 0] width 0 height 0
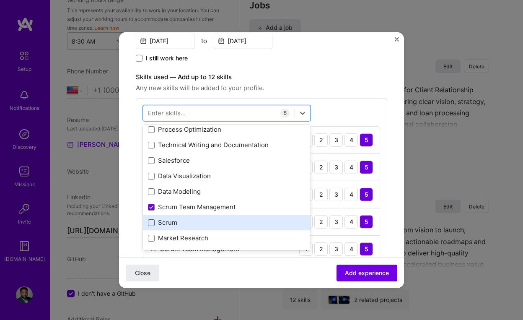
click at [153, 221] on span at bounding box center [151, 222] width 7 height 7
click at [0, 0] on input "checkbox" at bounding box center [0, 0] width 0 height 0
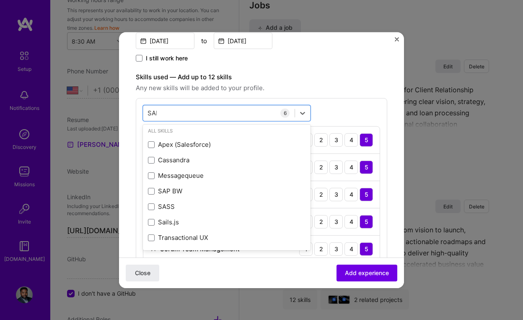
scroll to position [0, 0]
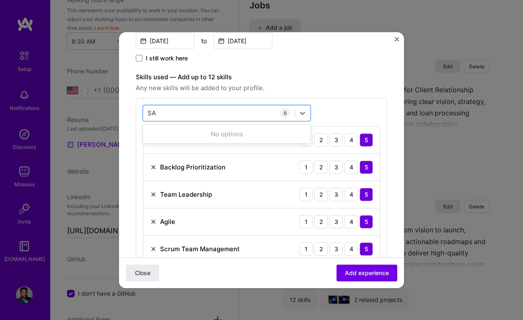
type input "S"
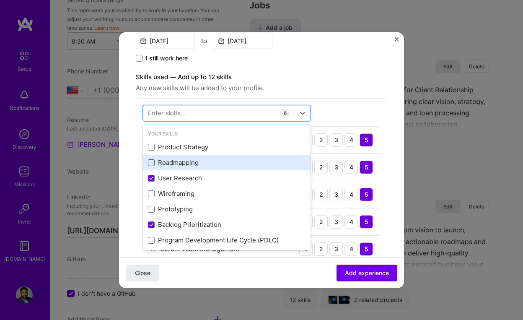
click at [153, 164] on span at bounding box center [151, 162] width 7 height 7
click at [0, 0] on input "checkbox" at bounding box center [0, 0] width 0 height 0
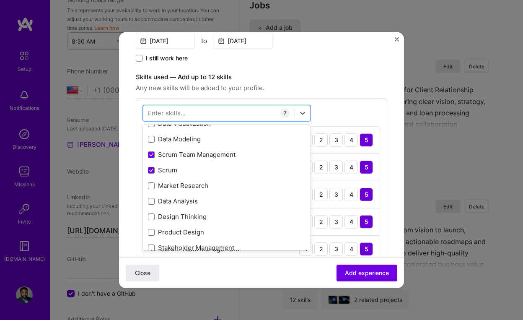
scroll to position [245, 0]
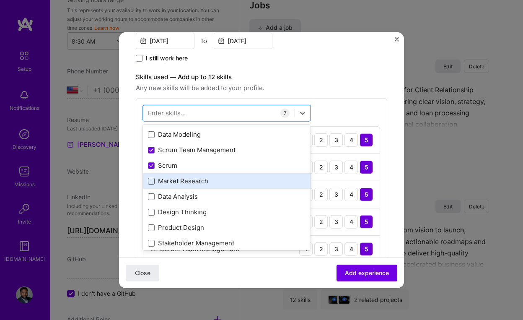
click at [151, 182] on span at bounding box center [151, 181] width 7 height 7
click at [0, 0] on input "checkbox" at bounding box center [0, 0] width 0 height 0
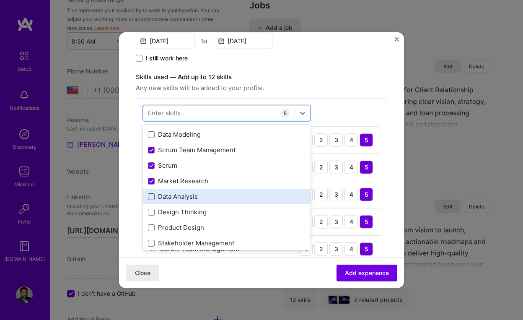
click at [151, 197] on span at bounding box center [151, 196] width 7 height 7
click at [0, 0] on input "checkbox" at bounding box center [0, 0] width 0 height 0
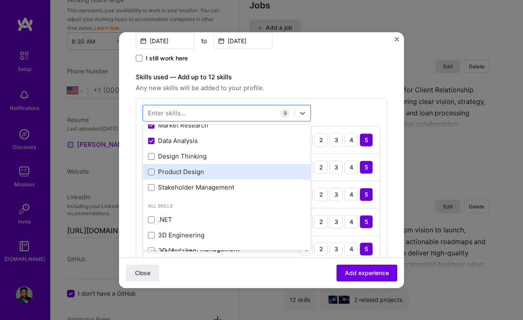
scroll to position [303, 0]
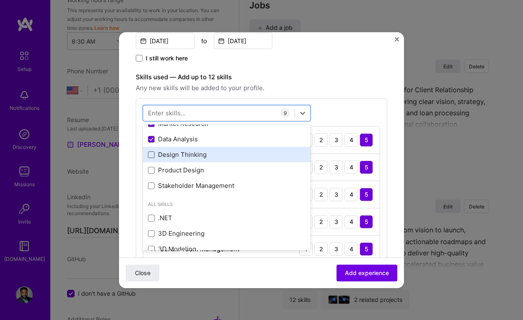
click at [151, 156] on span at bounding box center [151, 154] width 7 height 7
click at [0, 0] on input "checkbox" at bounding box center [0, 0] width 0 height 0
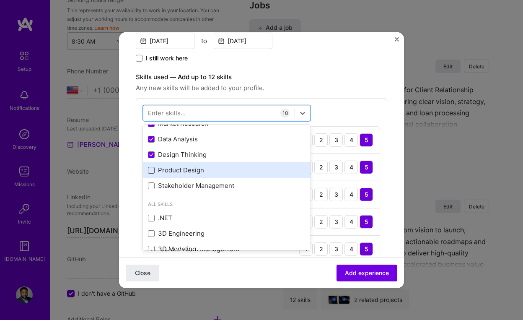
click at [151, 169] on span at bounding box center [151, 170] width 7 height 7
click at [0, 0] on input "checkbox" at bounding box center [0, 0] width 0 height 0
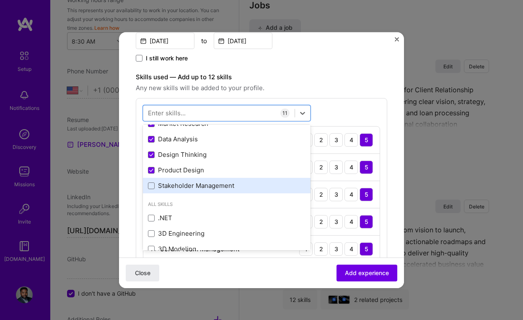
click at [155, 185] on div "Stakeholder Management" at bounding box center [227, 185] width 158 height 9
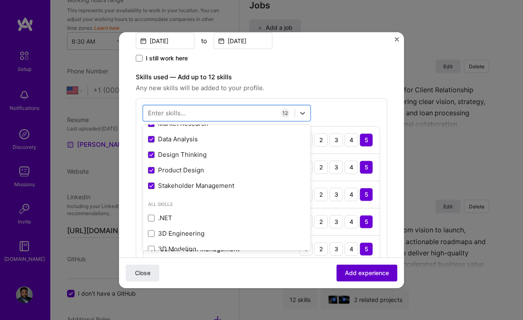
click at [353, 272] on span "Add experience" at bounding box center [367, 273] width 44 height 8
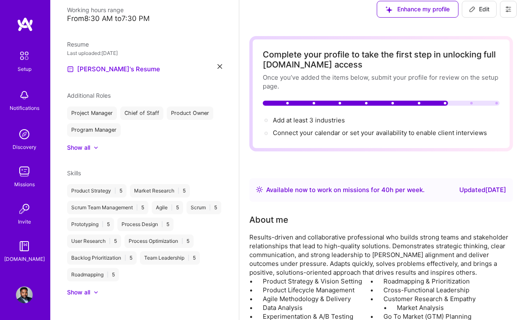
scroll to position [0, 0]
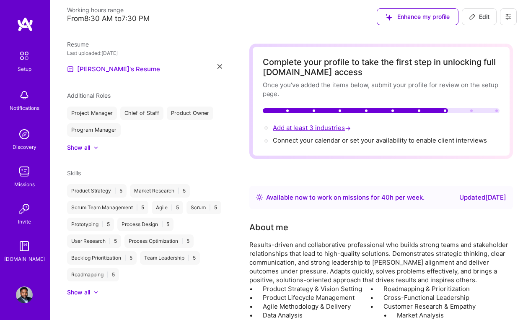
click at [305, 129] on span "Add at least 3 industries →" at bounding box center [313, 128] width 80 height 8
select select "US"
select select "Right Now"
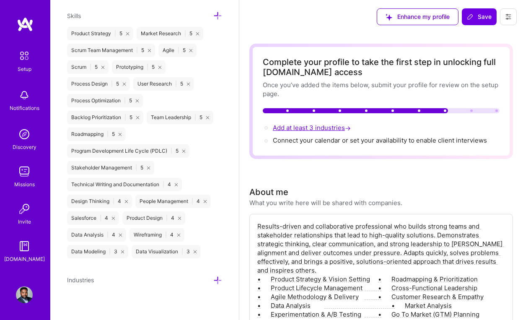
scroll to position [648, 0]
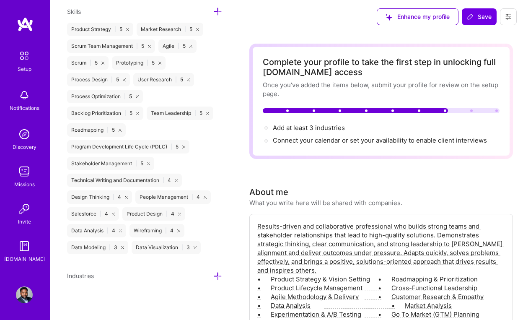
click at [218, 276] on icon at bounding box center [217, 276] width 9 height 9
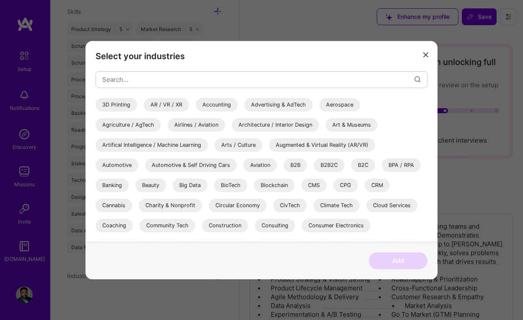
click at [328, 163] on div "B2B2C" at bounding box center [329, 164] width 31 height 13
click at [383, 182] on div "CRM" at bounding box center [377, 184] width 25 height 13
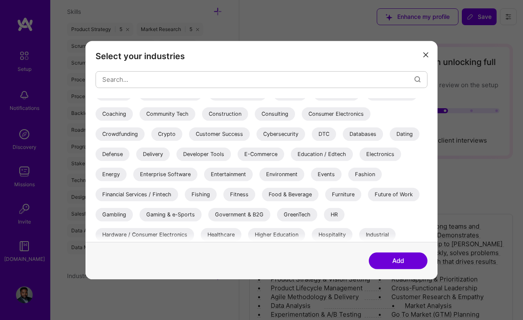
scroll to position [114, 0]
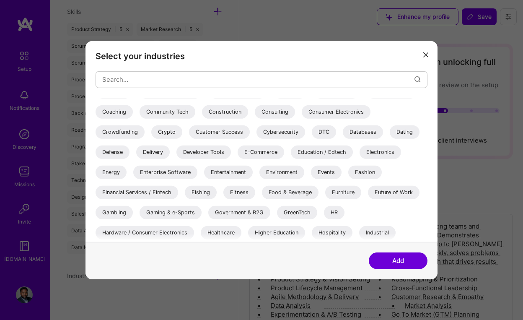
click at [153, 191] on div "Financial Services / Fintech" at bounding box center [137, 191] width 83 height 13
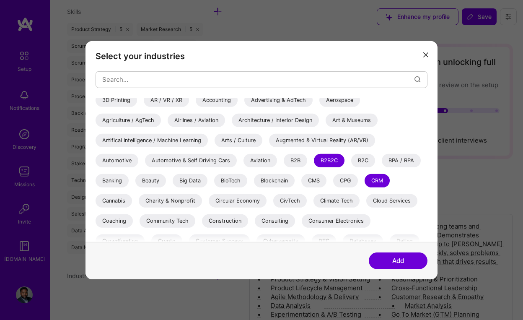
scroll to position [0, 0]
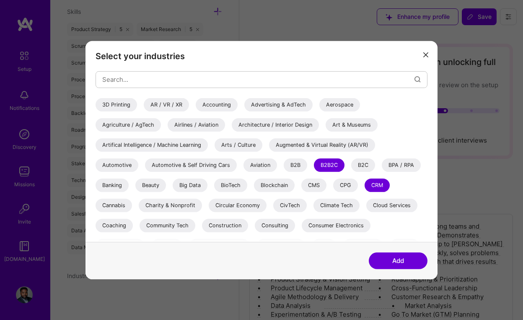
click at [114, 163] on div "Automotive" at bounding box center [117, 164] width 43 height 13
click at [190, 163] on div "Automotive & Self Driving Cars" at bounding box center [191, 164] width 92 height 13
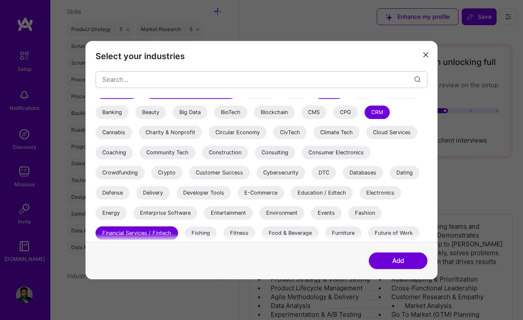
scroll to position [74, 0]
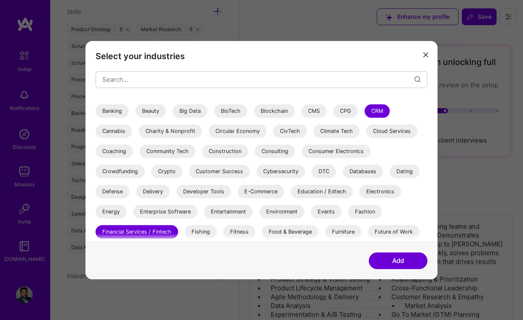
click at [215, 192] on div "Developer Tools" at bounding box center [203, 190] width 54 height 13
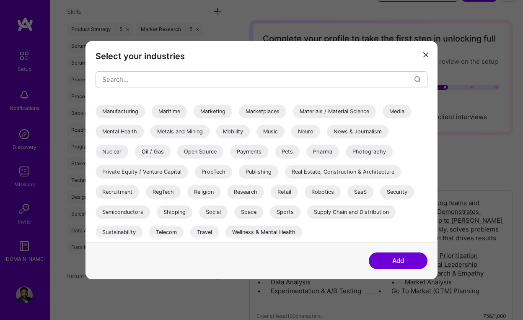
scroll to position [29, 0]
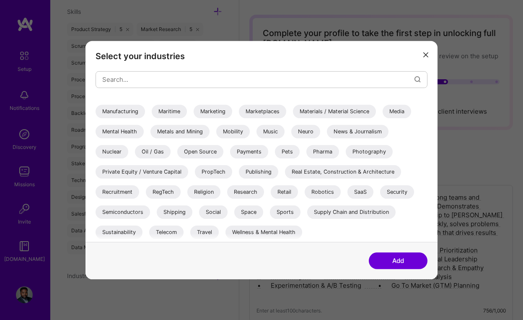
click at [174, 234] on div "Telecom" at bounding box center [166, 231] width 34 height 13
click at [389, 263] on button "Add" at bounding box center [398, 260] width 59 height 17
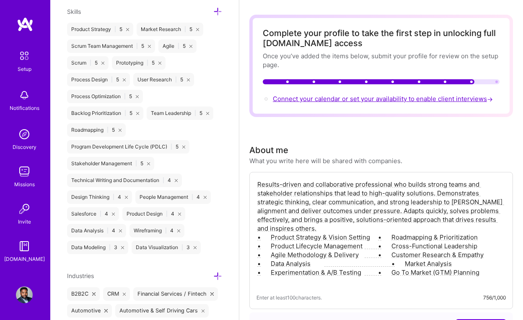
click at [367, 96] on span "Connect your calendar or set your availability to enable client interviews →" at bounding box center [384, 99] width 222 height 8
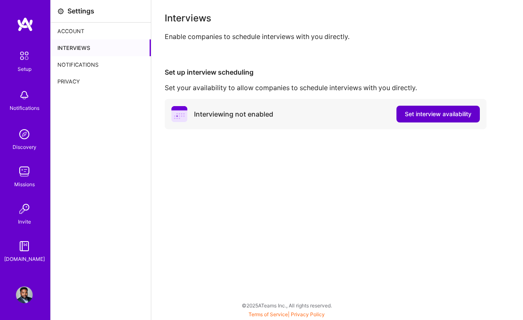
click at [418, 114] on span "Set interview availability" at bounding box center [438, 114] width 67 height 8
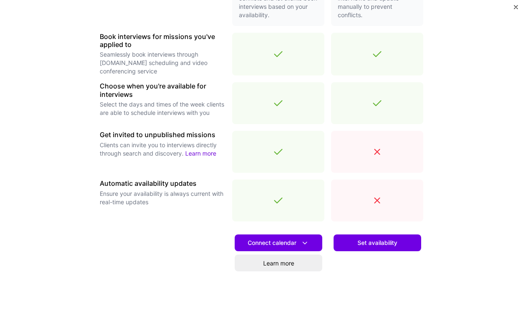
scroll to position [240, 0]
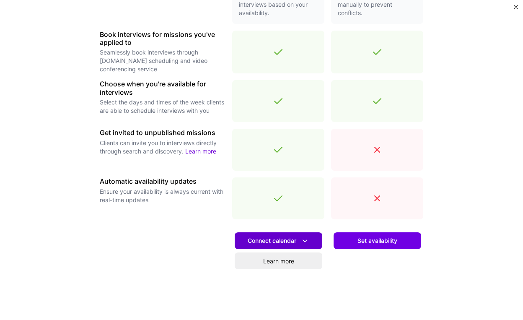
click at [306, 240] on icon at bounding box center [305, 240] width 9 height 9
click at [383, 283] on div "Set availability" at bounding box center [377, 274] width 92 height 96
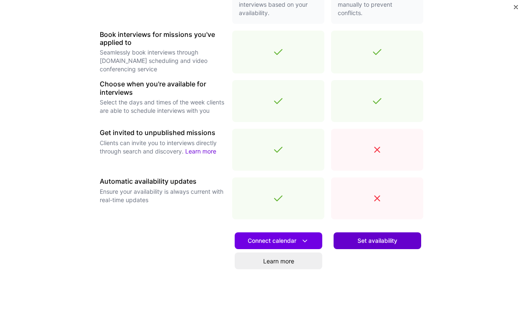
click at [387, 244] on span "Set availability" at bounding box center [378, 240] width 40 height 8
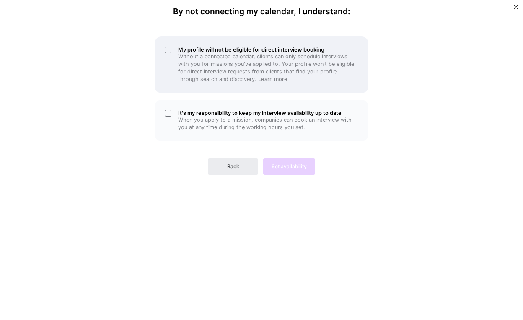
click at [169, 50] on div "My profile will not be eligible for direct interview booking Without a connecte…" at bounding box center [262, 64] width 214 height 57
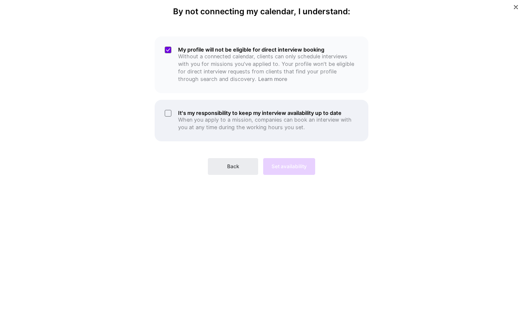
click at [168, 113] on div "It's my responsibility to keep my interview availability up to date When you ap…" at bounding box center [262, 120] width 214 height 41
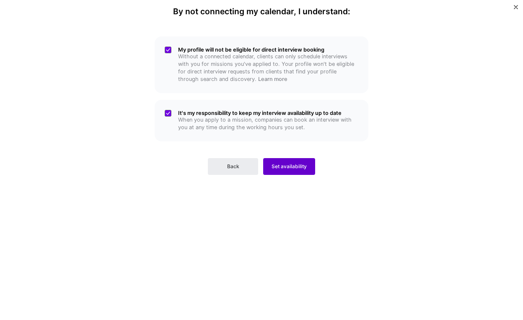
click at [286, 168] on span "Set availability" at bounding box center [289, 167] width 35 height 8
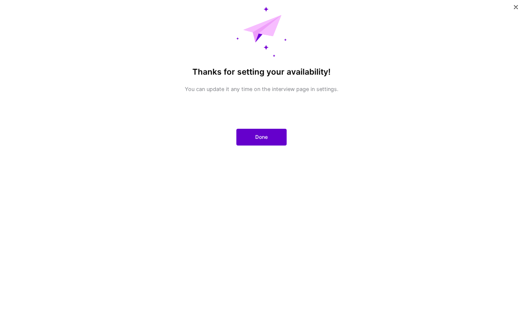
click at [251, 136] on button "Done" at bounding box center [261, 137] width 50 height 17
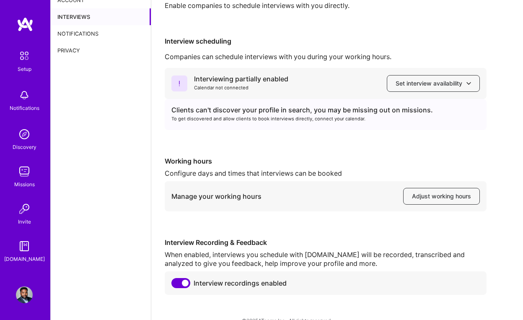
scroll to position [46, 0]
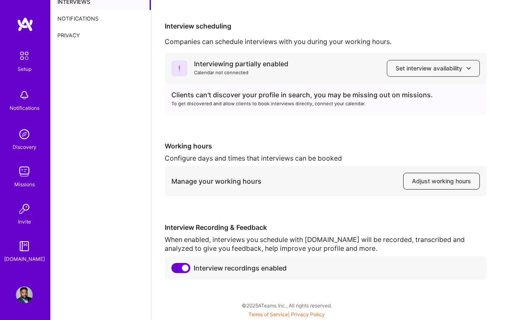
click at [439, 184] on span "Adjust working hours" at bounding box center [441, 181] width 59 height 8
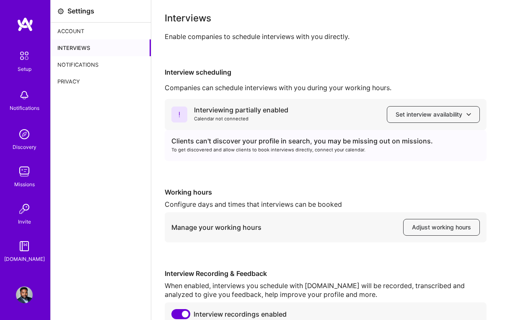
click at [23, 298] on img at bounding box center [24, 294] width 17 height 17
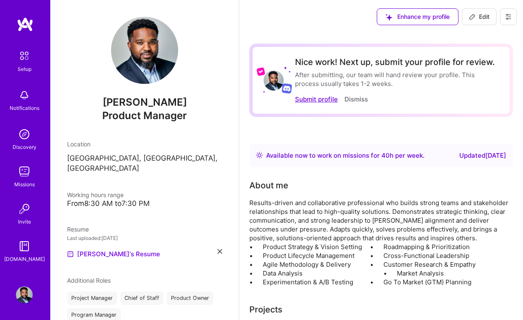
click at [316, 99] on button "Submit profile" at bounding box center [316, 99] width 43 height 9
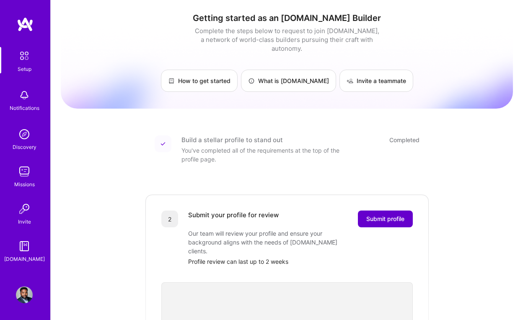
click at [389, 214] on button "Submit profile" at bounding box center [385, 218] width 55 height 17
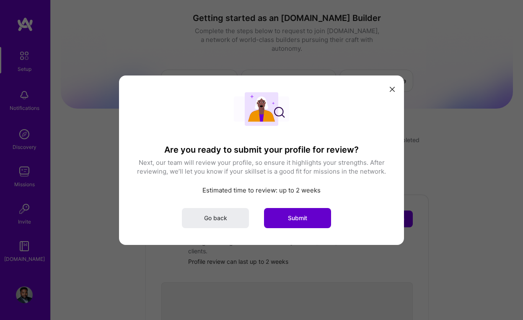
click at [299, 217] on span "Submit" at bounding box center [297, 217] width 19 height 8
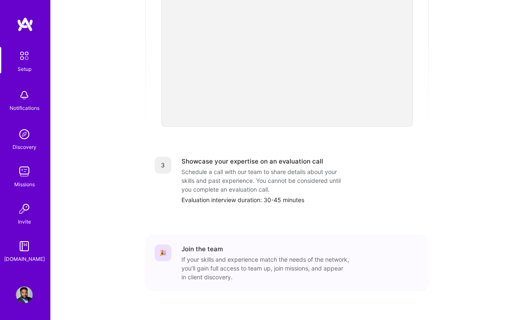
scroll to position [283, 0]
